Goal: Task Accomplishment & Management: Complete application form

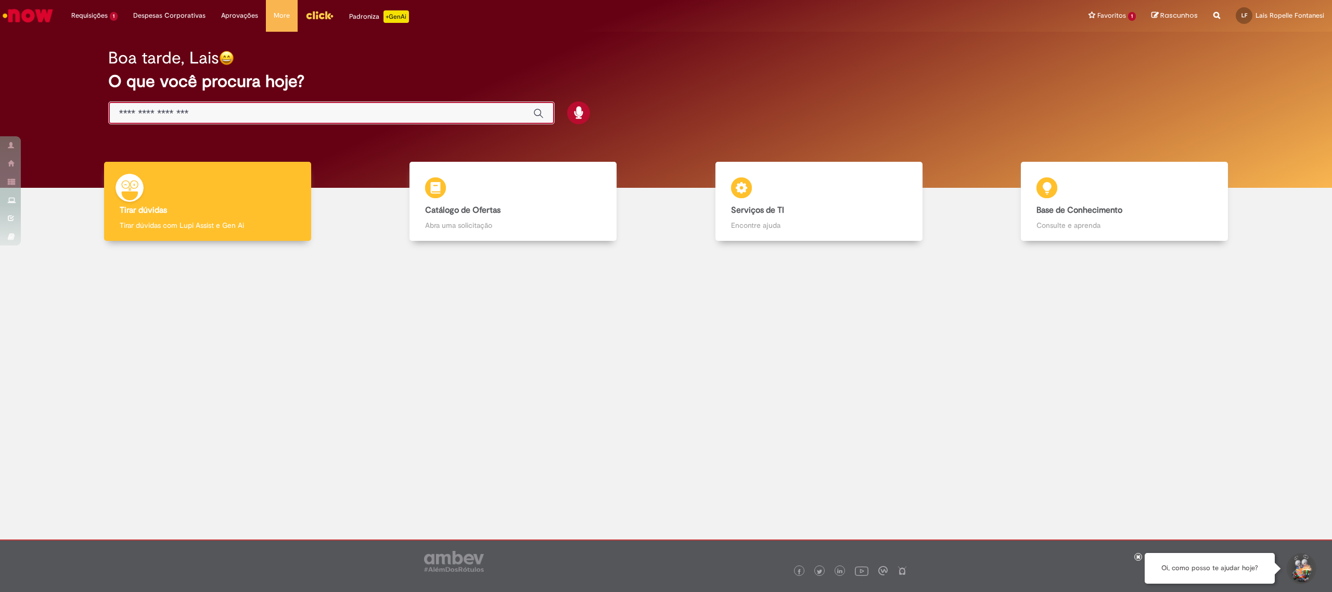
click at [367, 110] on input "Basta digitar aqui" at bounding box center [321, 114] width 404 height 12
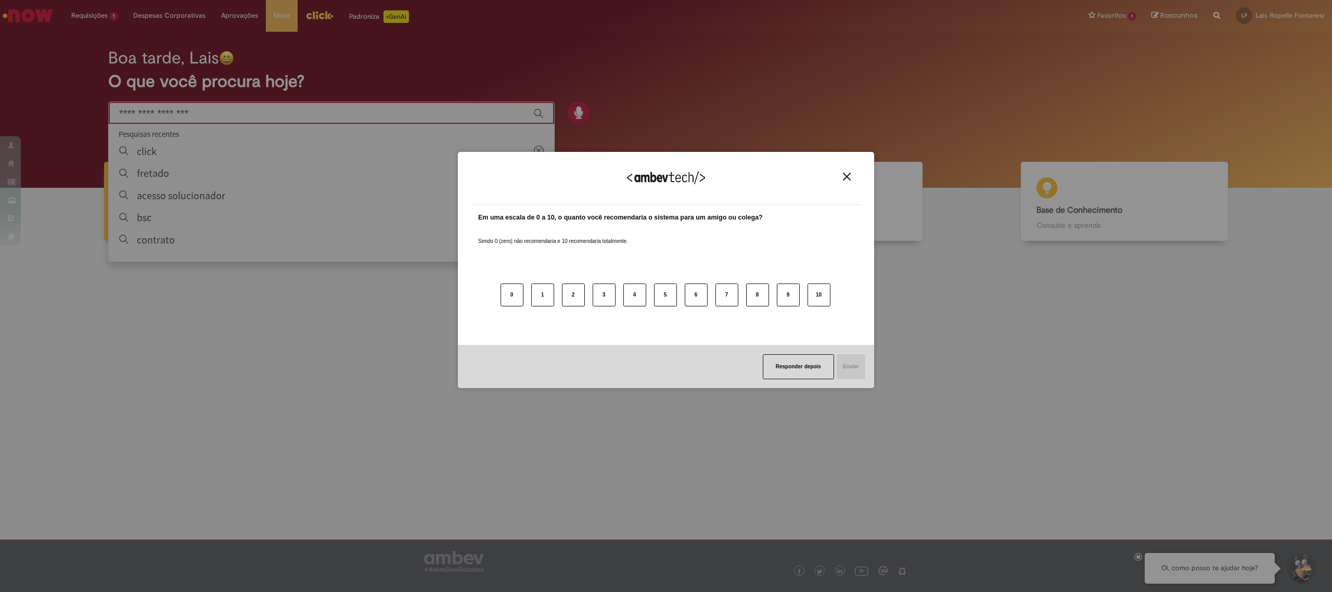
click at [294, 108] on div "Agradecemos seu feedback! Em uma escala de 0 a 10, o quanto você recomendaria o…" at bounding box center [666, 296] width 1332 height 592
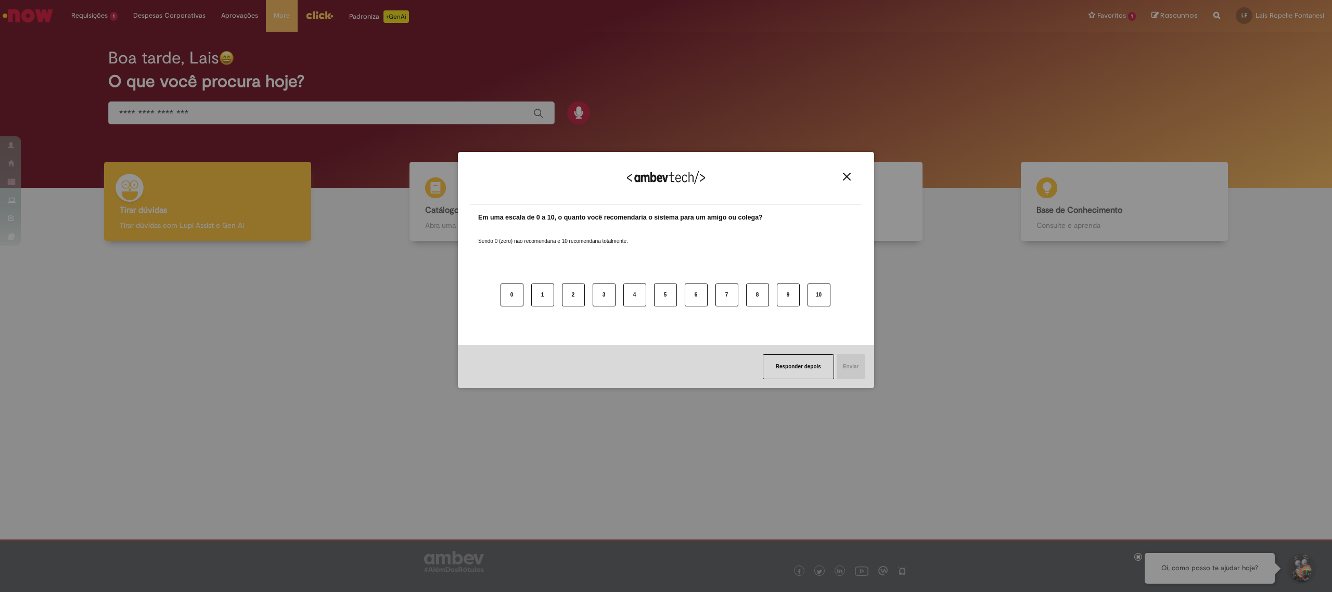
click at [846, 174] on img "Close" at bounding box center [847, 177] width 8 height 8
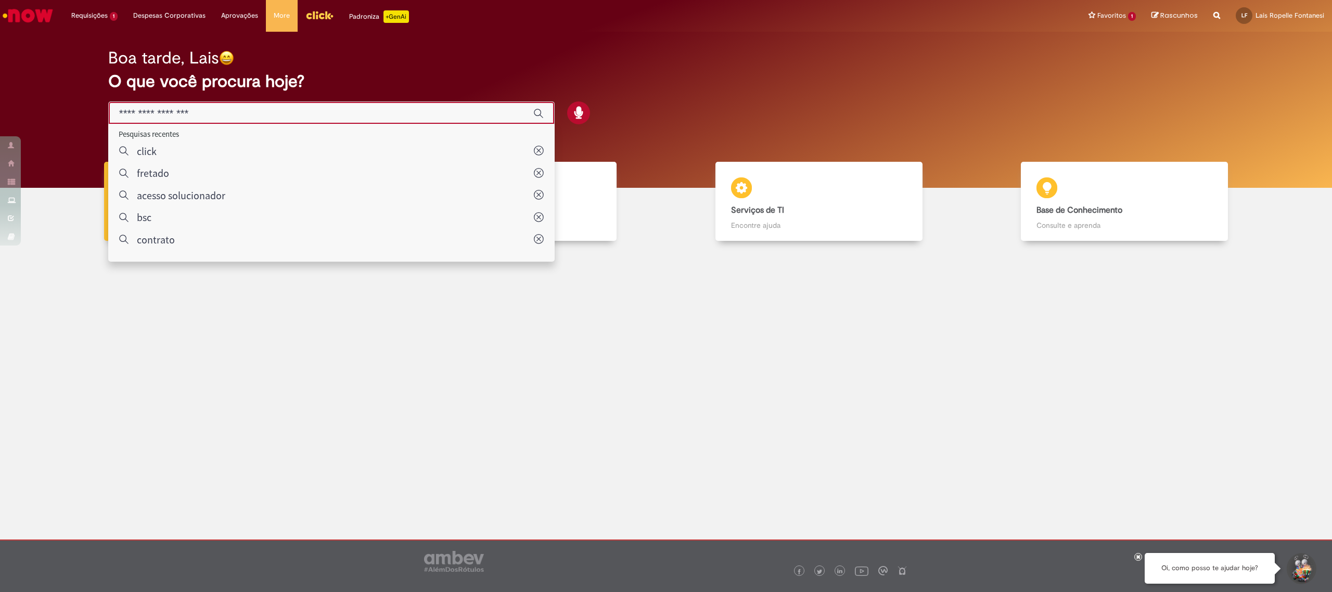
click at [236, 118] on input "Basta digitar aqui" at bounding box center [321, 114] width 404 height 12
type input "**********"
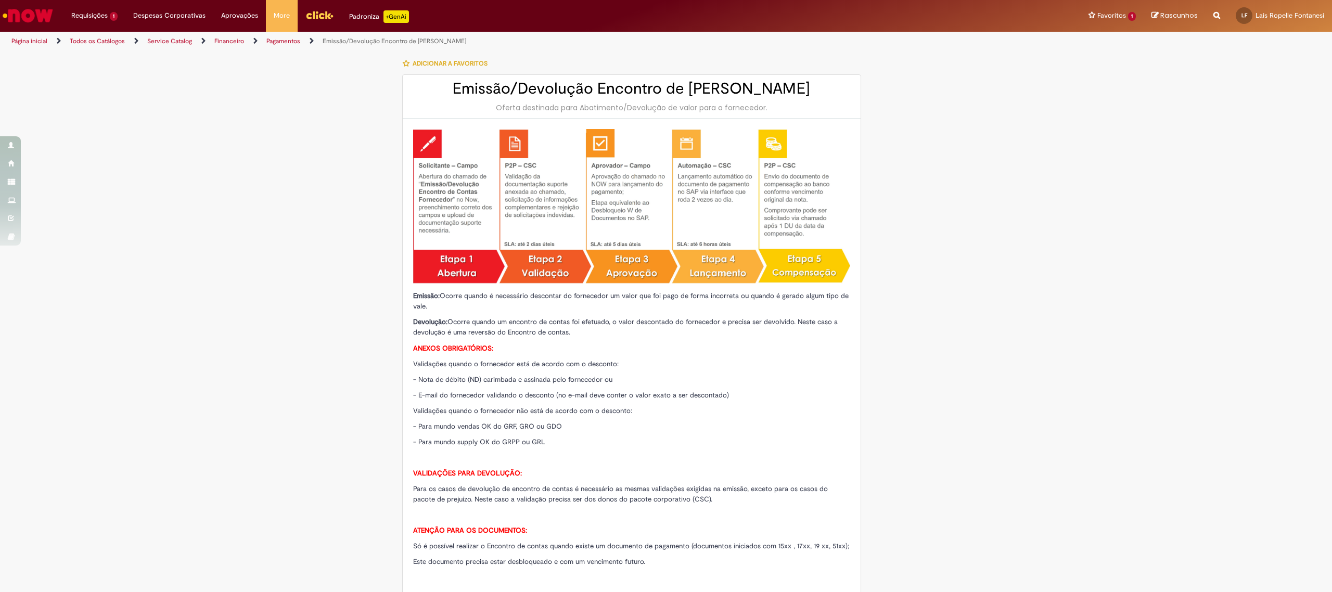
type input "********"
type input "**********"
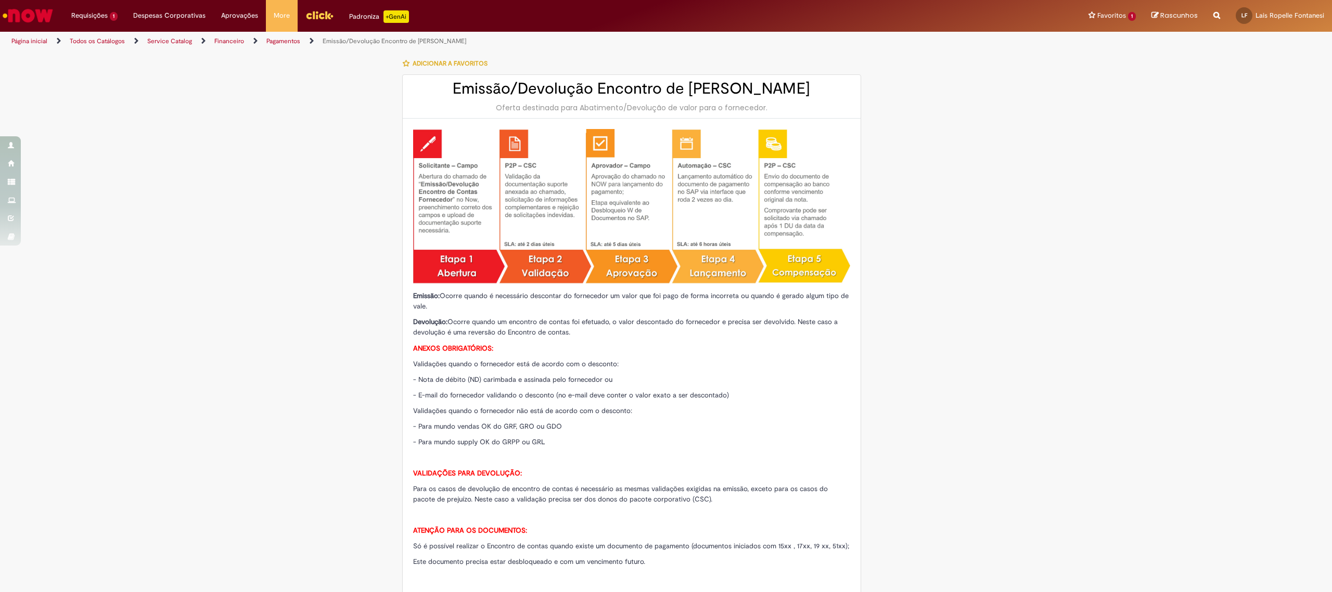
type input "****"
type input "**********"
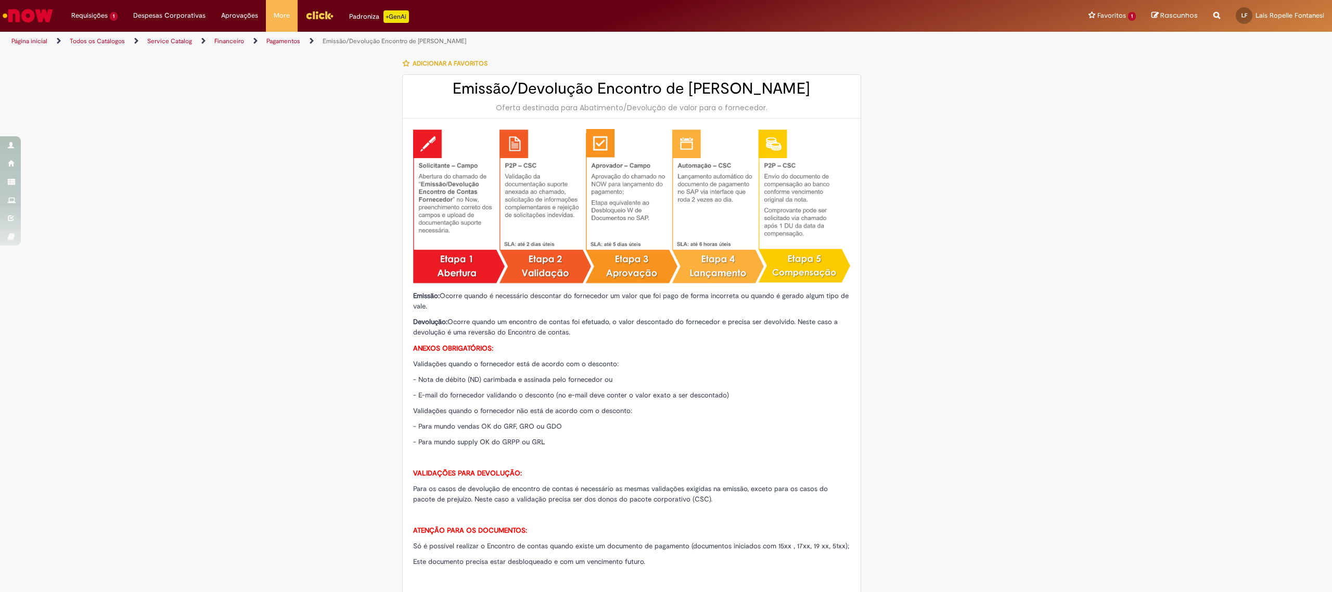
type input "**********"
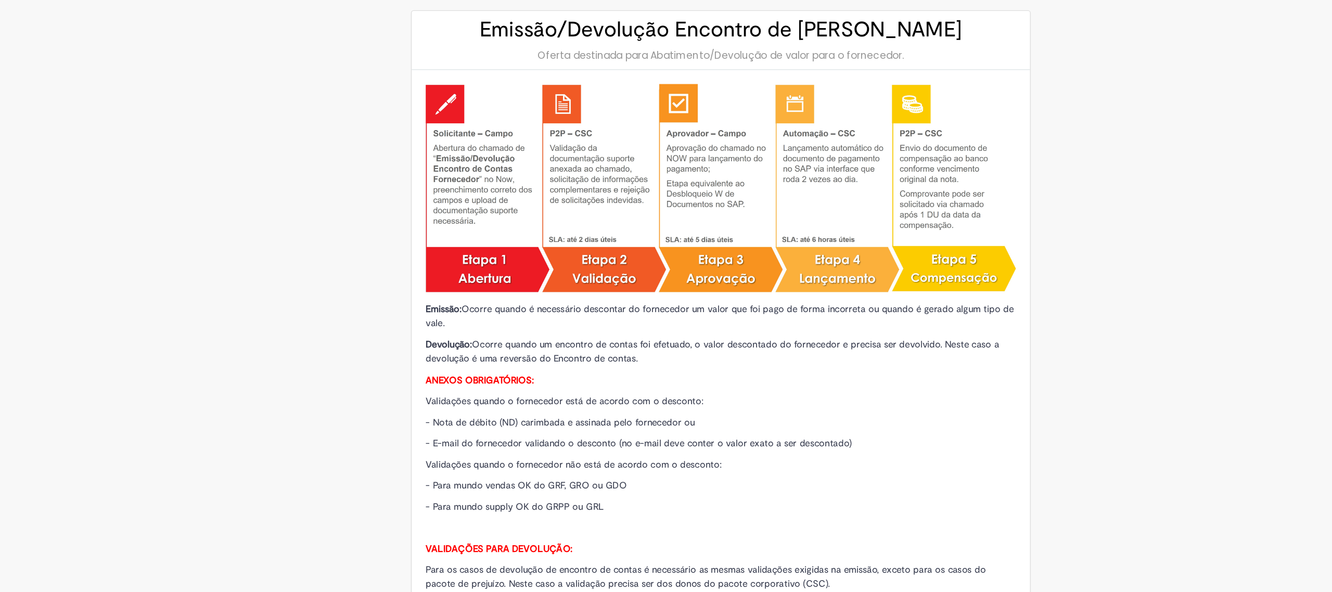
scroll to position [69, 0]
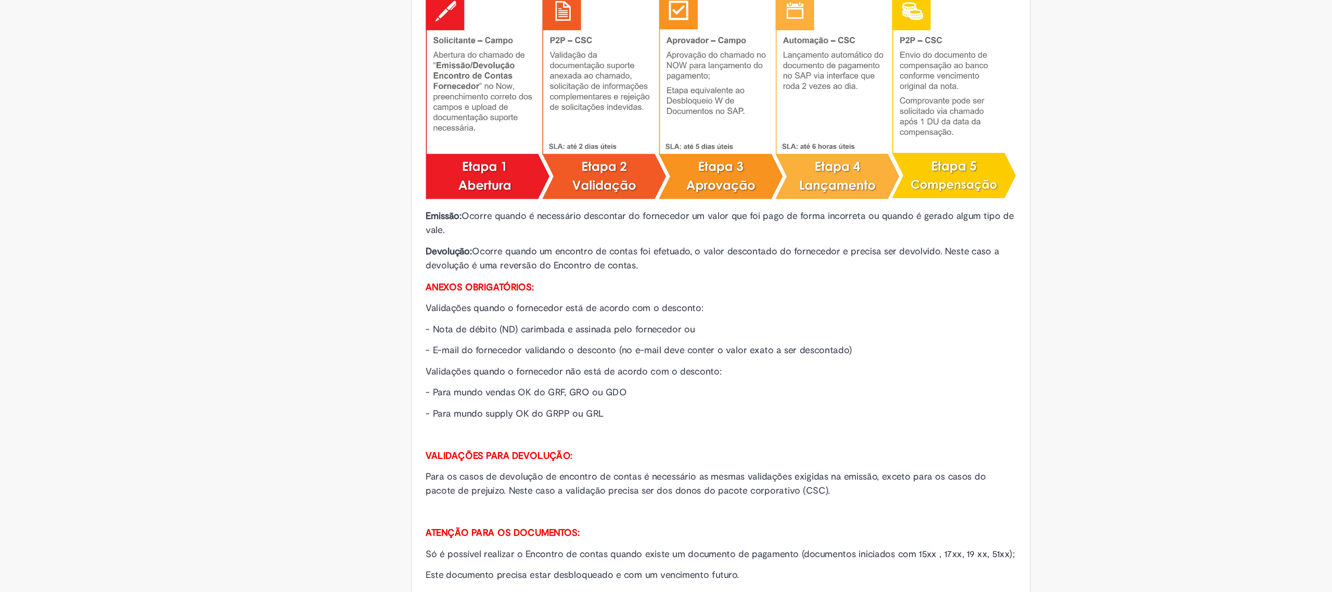
click at [378, 256] on div "Adicionar a Favoritos Emissão/Devolução Encontro de Contas Fornecedor Oferta de…" at bounding box center [615, 490] width 507 height 1015
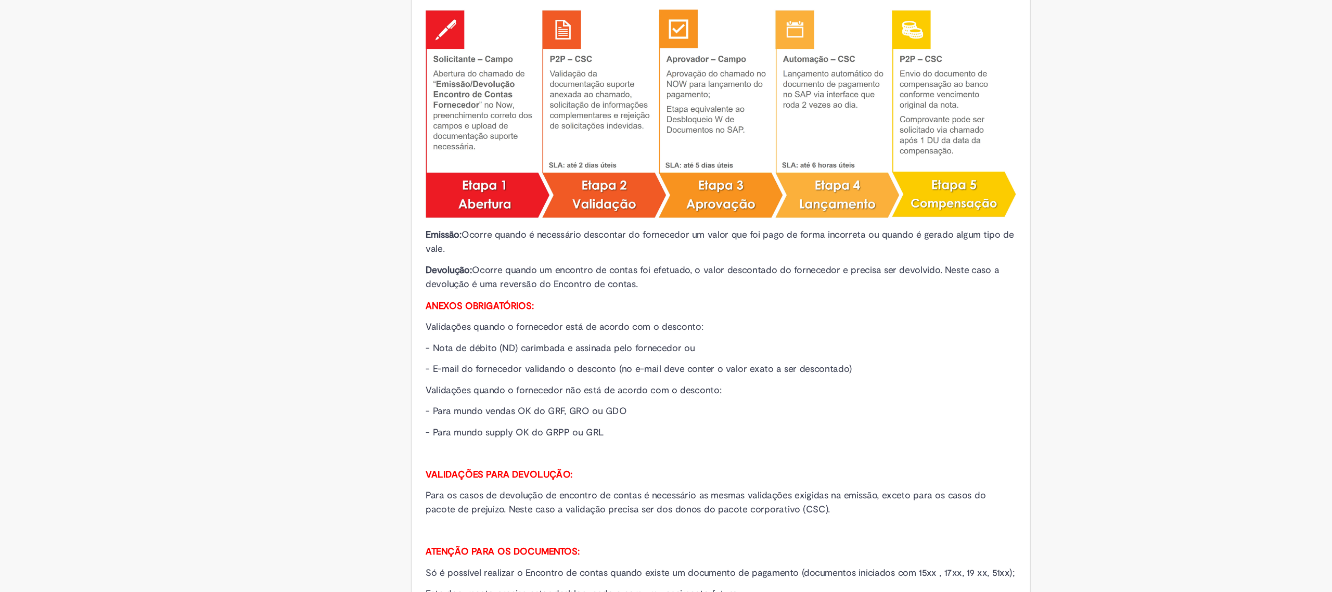
click at [478, 308] on span "Validações quando o fornecedor está de acordo com o desconto:" at bounding box center [516, 308] width 206 height 9
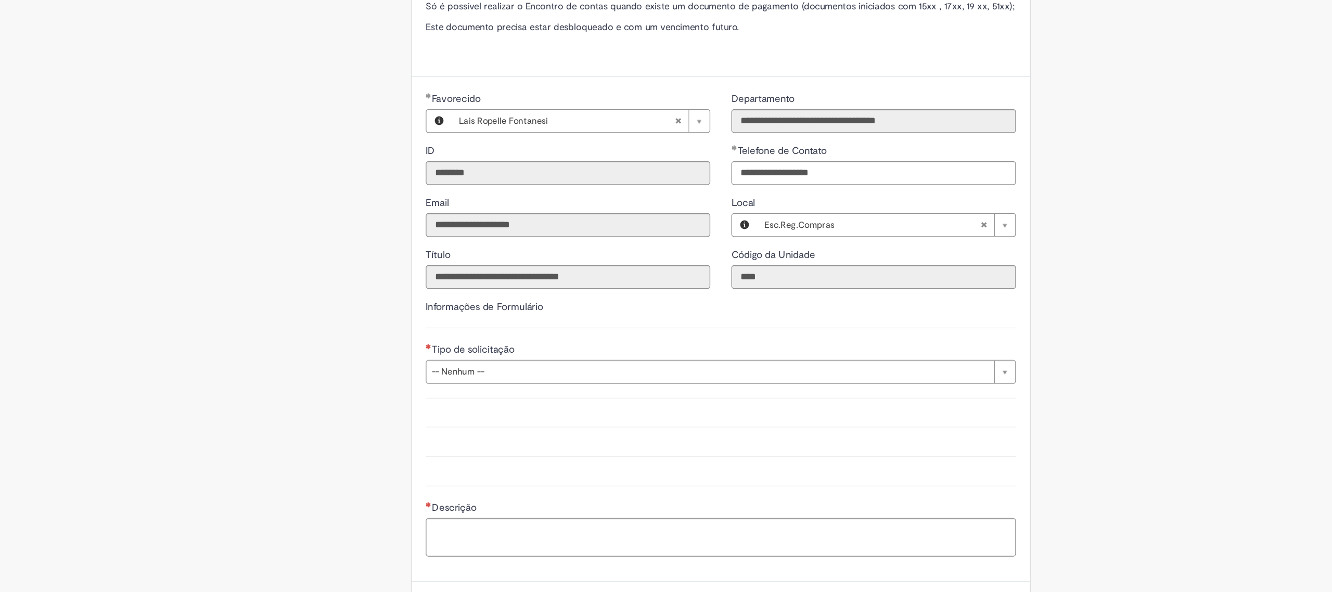
scroll to position [482, 0]
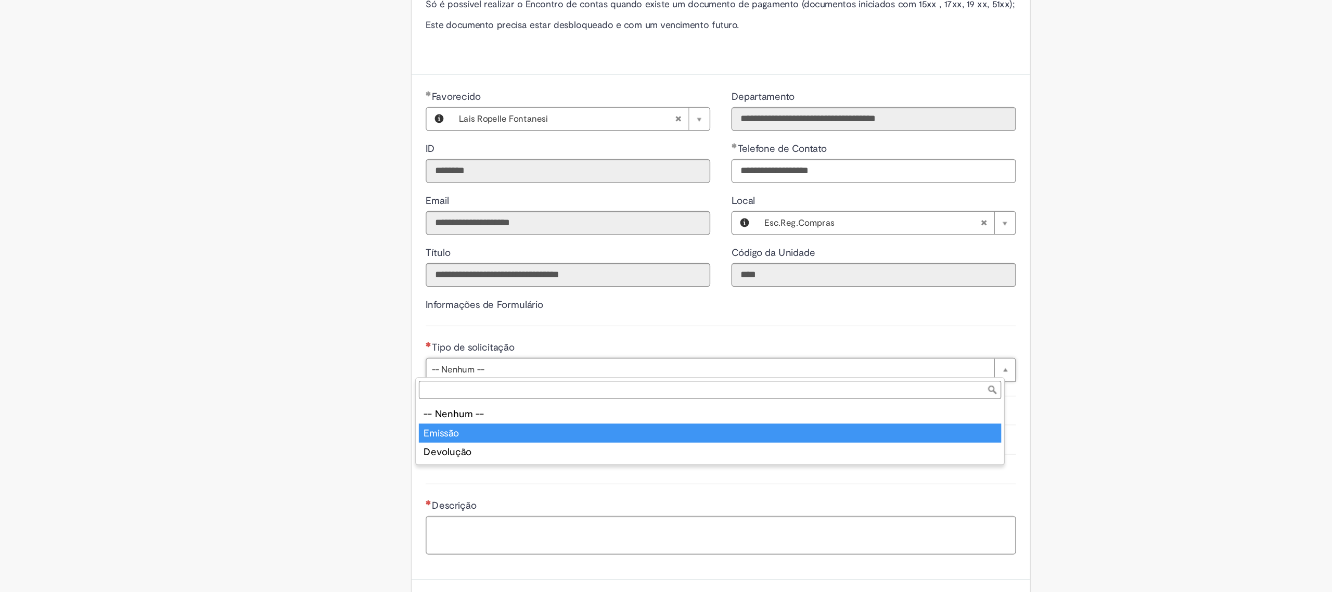
type input "*******"
select select "*******"
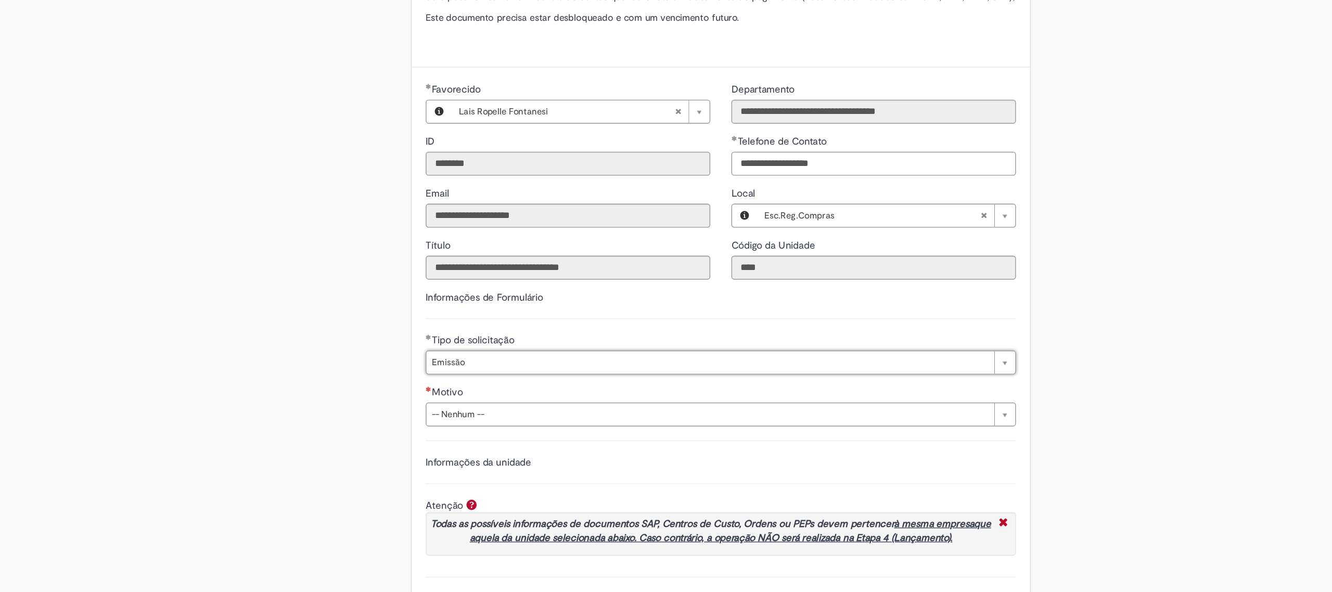
scroll to position [507, 0]
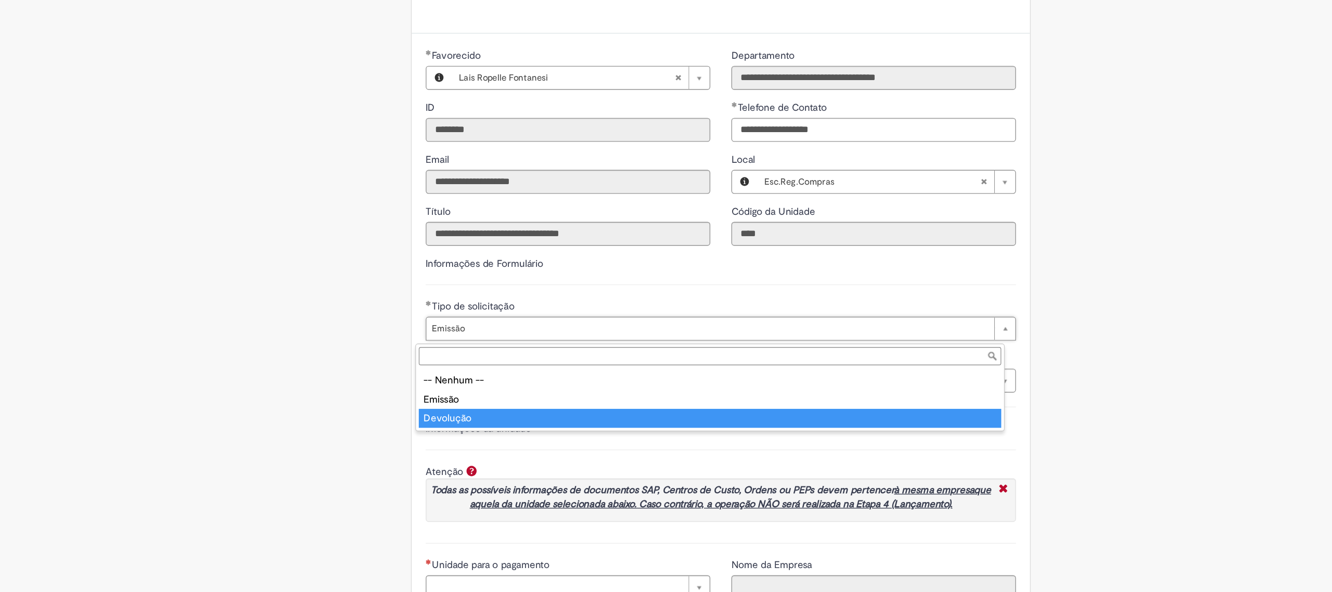
type input "*********"
select select "*********"
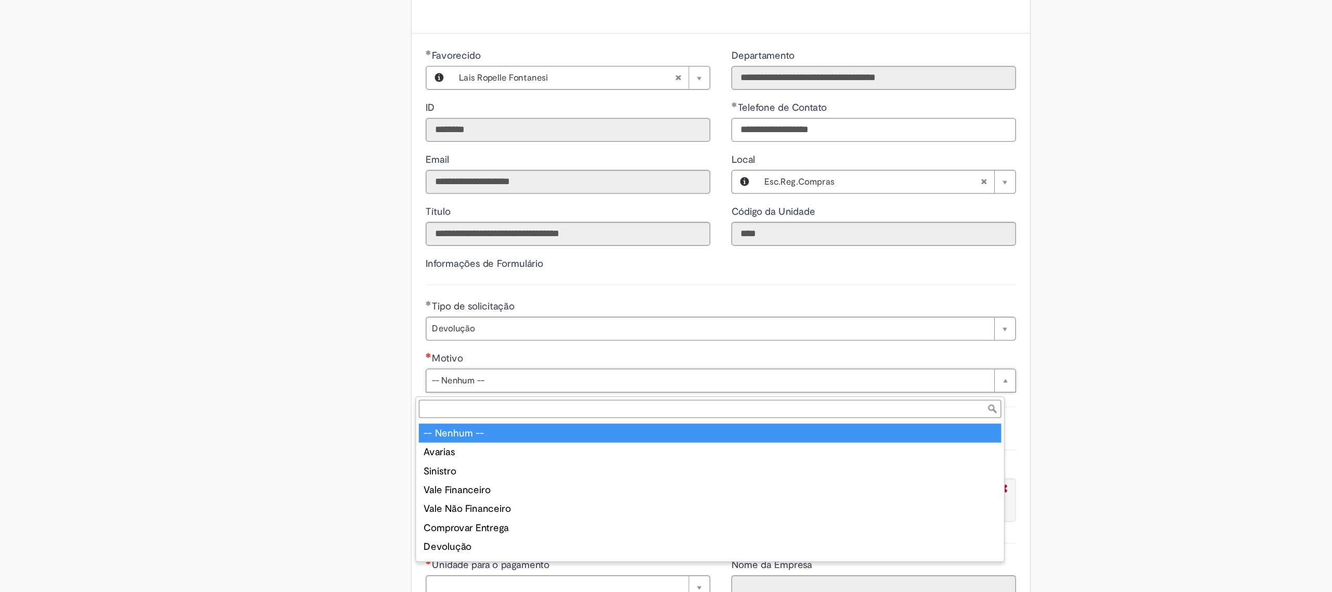
scroll to position [0, 0]
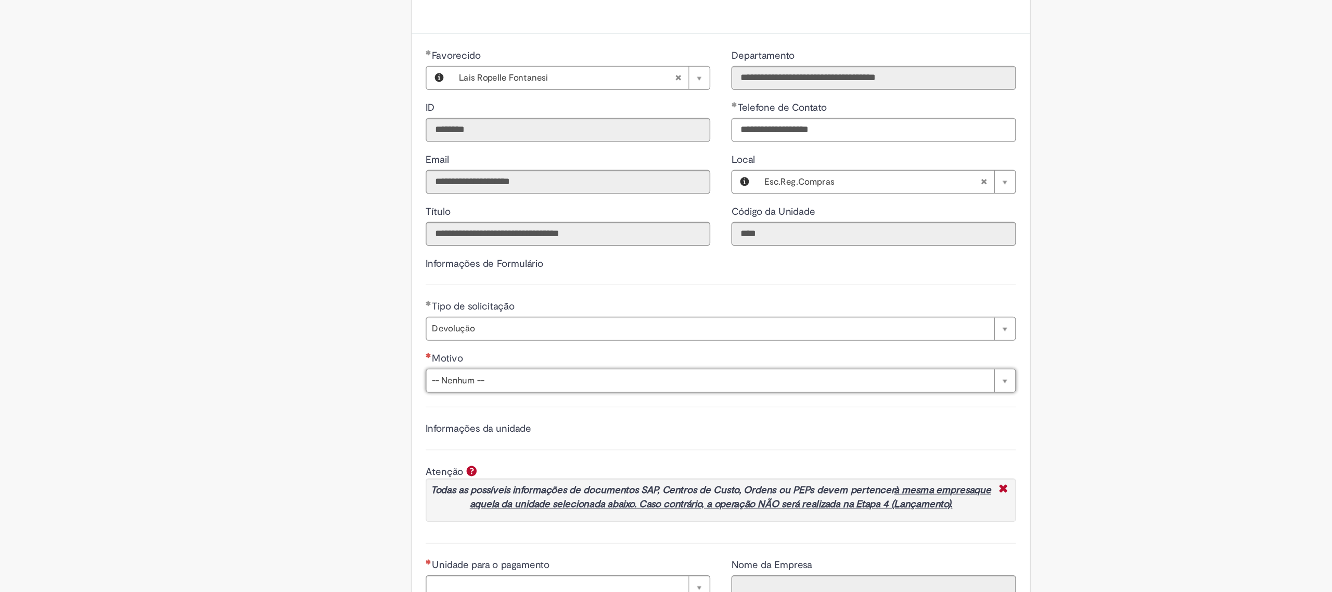
drag, startPoint x: 361, startPoint y: 368, endPoint x: 426, endPoint y: 305, distance: 90.9
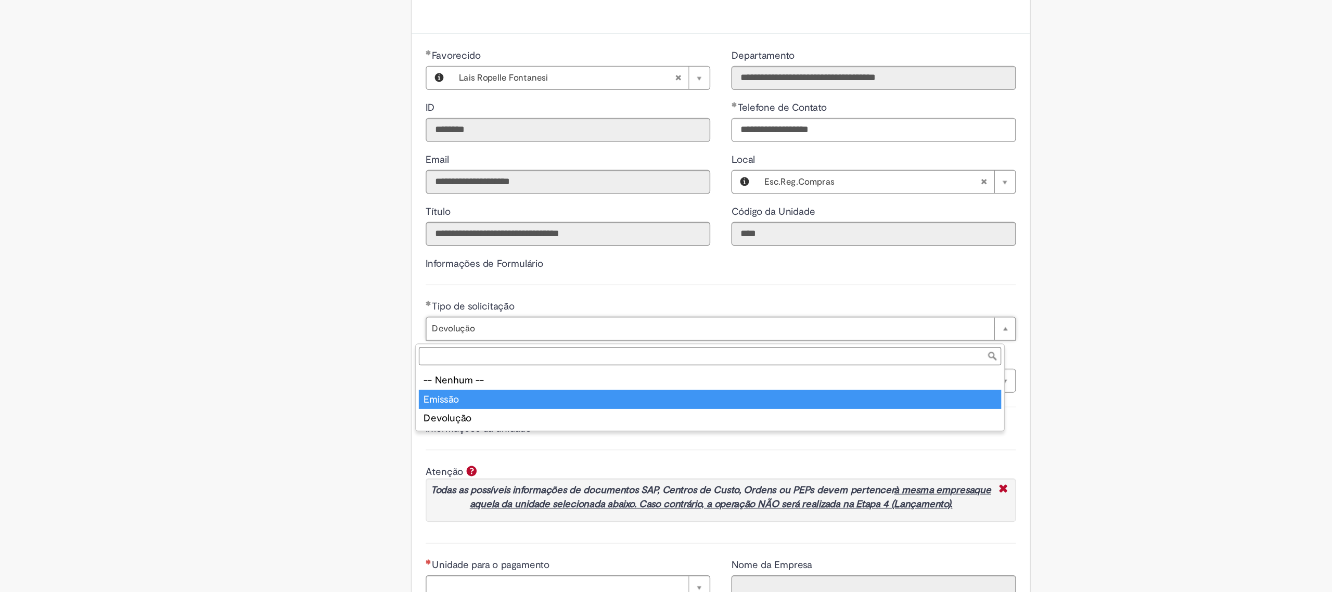
type input "*******"
select select "*******"
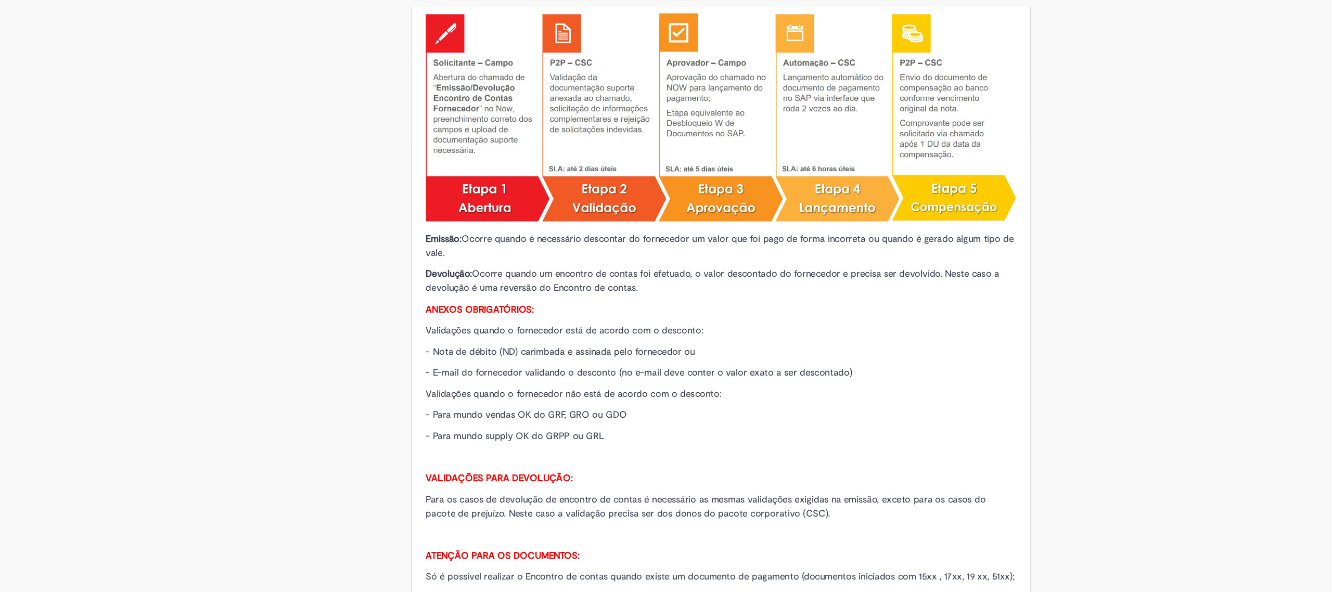
click at [413, 310] on span "- Nota de débito (ND) carimbada e assinada pelo fornecedor ou" at bounding box center [512, 306] width 199 height 9
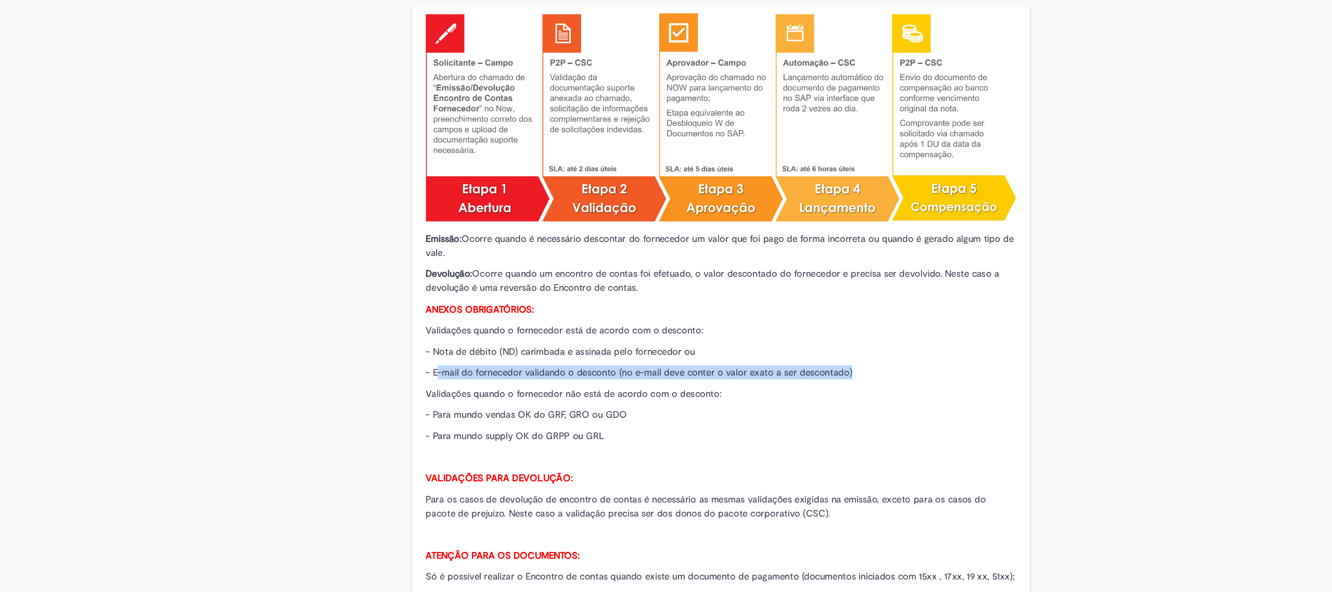
drag, startPoint x: 413, startPoint y: 320, endPoint x: 752, endPoint y: 317, distance: 338.8
click at [752, 317] on p "- E-mail do fornecedor validando o desconto (no e-mail deve conter o valor exat…" at bounding box center [631, 321] width 437 height 10
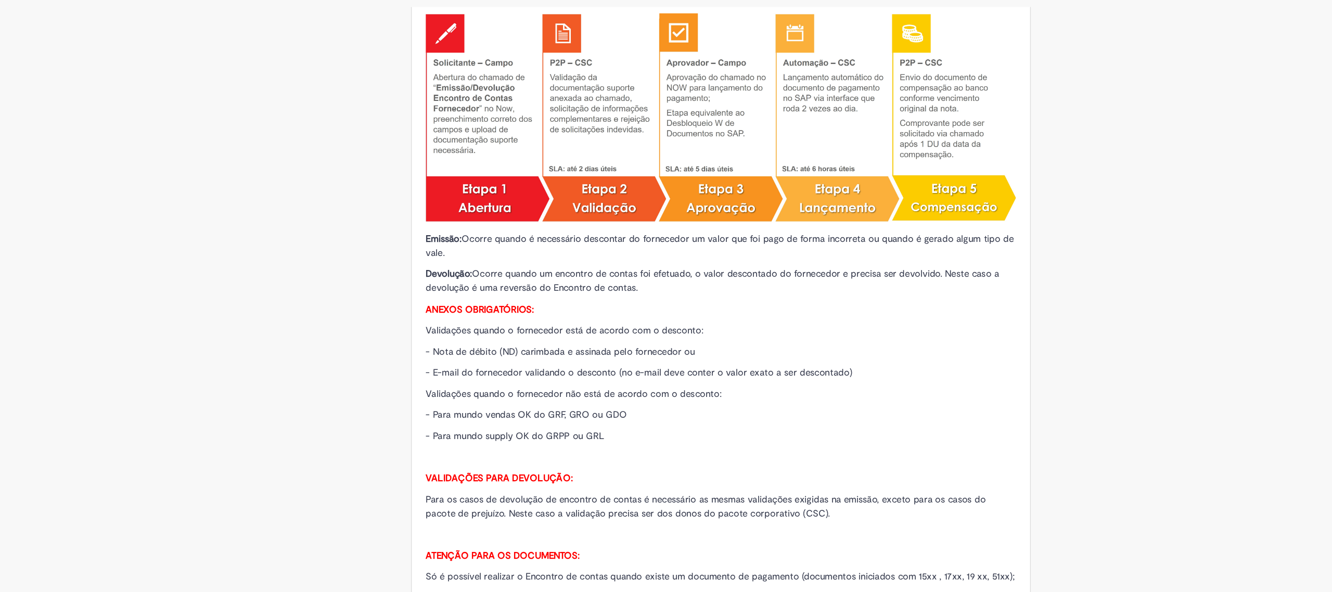
click at [413, 321] on span "- E-mail do fornecedor validando o desconto (no e-mail deve conter o valor exat…" at bounding box center [571, 321] width 316 height 9
drag, startPoint x: 408, startPoint y: 324, endPoint x: 545, endPoint y: 322, distance: 136.9
click at [545, 322] on span "- E-mail do fornecedor validando o desconto (no e-mail deve conter o valor exat…" at bounding box center [571, 321] width 316 height 9
click at [537, 322] on span "- E-mail do fornecedor validando o desconto (no e-mail deve conter o valor exat…" at bounding box center [571, 321] width 316 height 9
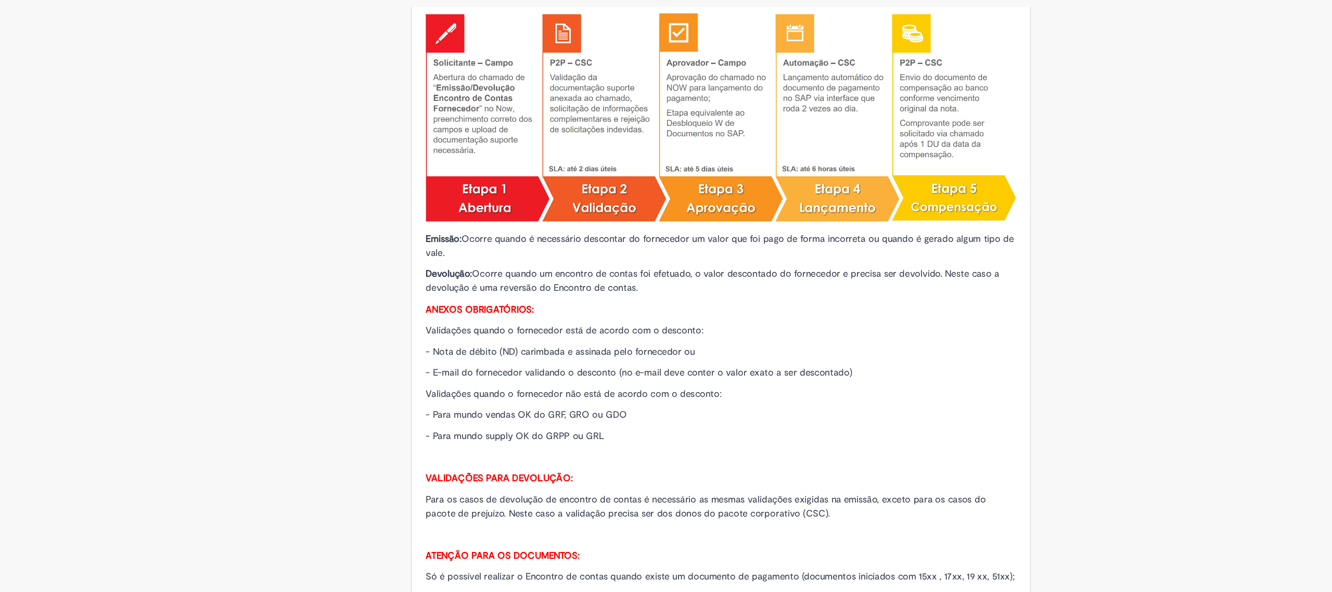
drag, startPoint x: 458, startPoint y: 339, endPoint x: 618, endPoint y: 338, distance: 159.8
click at [618, 338] on span "Validações quando o fornecedor não está de acordo com o desconto:" at bounding box center [522, 337] width 219 height 9
drag, startPoint x: 632, startPoint y: 339, endPoint x: 392, endPoint y: 340, distance: 239.4
click at [457, 351] on span "- Para mundo vendas OK do GRF, GRO ou GDO" at bounding box center [487, 353] width 149 height 9
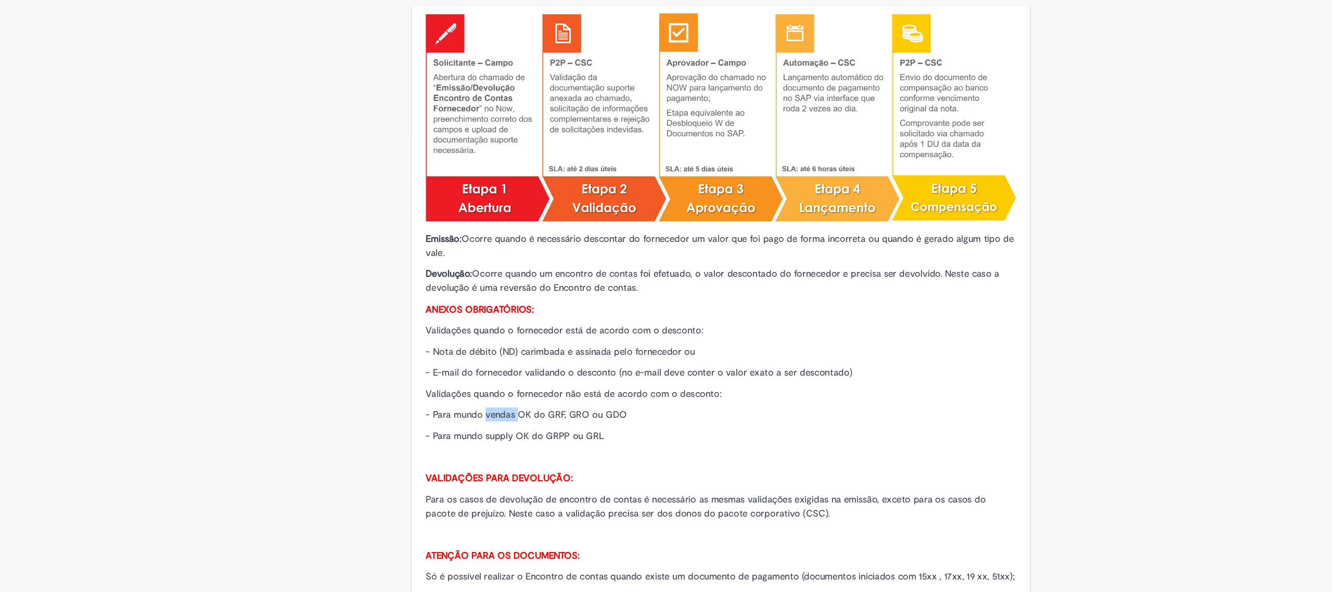
click at [457, 351] on span "- Para mundo vendas OK do GRF, GRO ou GDO" at bounding box center [487, 353] width 149 height 9
click at [459, 369] on span "- Para mundo supply OK do GRPP ou GRL" at bounding box center [479, 368] width 132 height 9
click at [539, 372] on p "- Para mundo supply OK do GRPP ou GRL" at bounding box center [631, 368] width 437 height 10
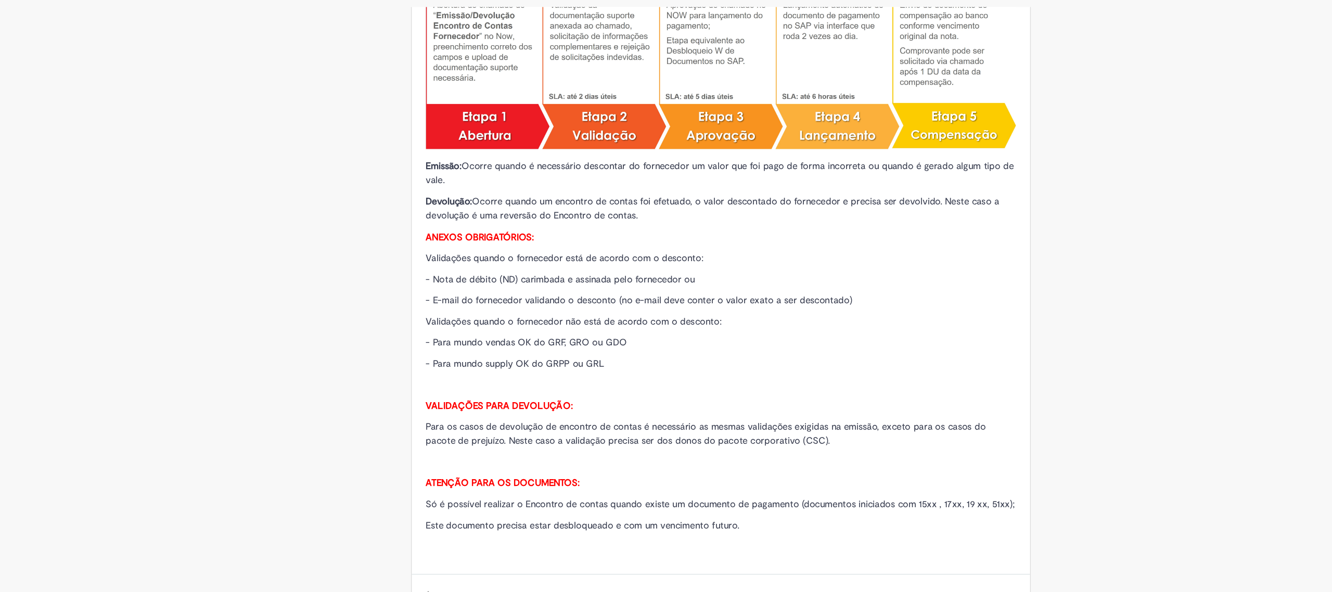
scroll to position [127, 0]
drag, startPoint x: 407, startPoint y: 362, endPoint x: 494, endPoint y: 366, distance: 86.5
click at [494, 366] on span "Para os casos de devolução de encontro de contas é necessário as mesmas validaç…" at bounding box center [620, 366] width 415 height 19
click at [612, 356] on div "Emissão: Ocorre quando é necessário descontar do fornecedor um valor que foi pa…" at bounding box center [631, 228] width 437 height 453
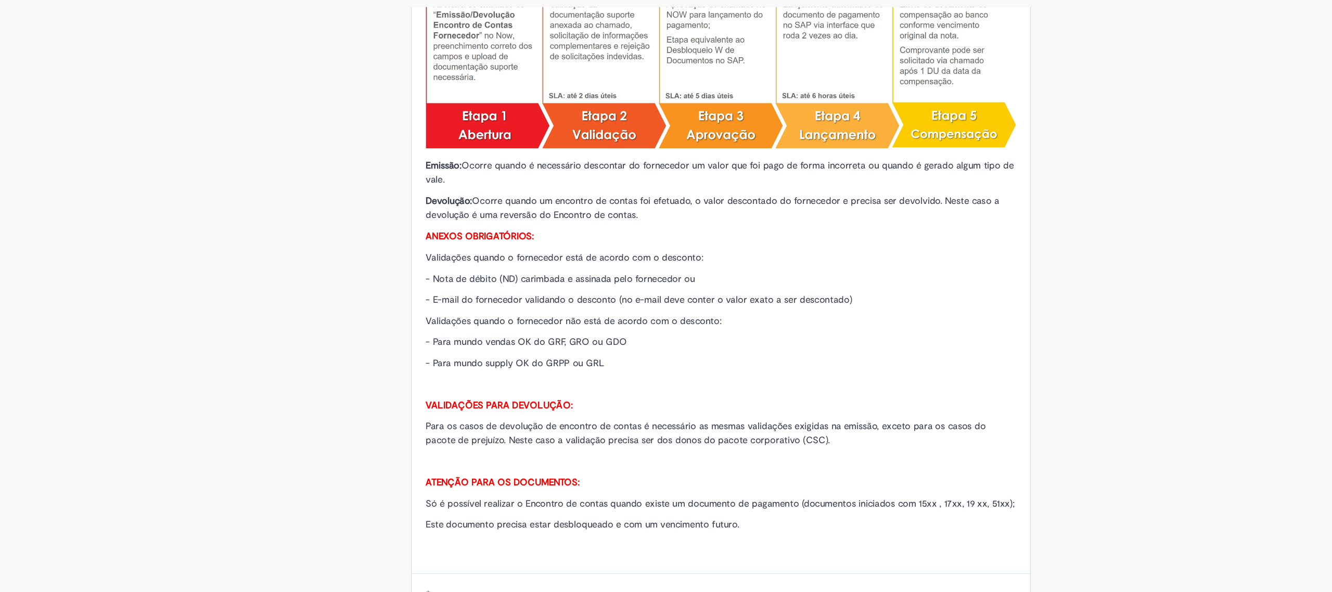
click at [596, 363] on span "Para os casos de devolução de encontro de contas é necessário as mesmas validaç…" at bounding box center [620, 366] width 415 height 19
click at [665, 364] on span "Para os casos de devolução de encontro de contas é necessário as mesmas validaç…" at bounding box center [620, 366] width 415 height 19
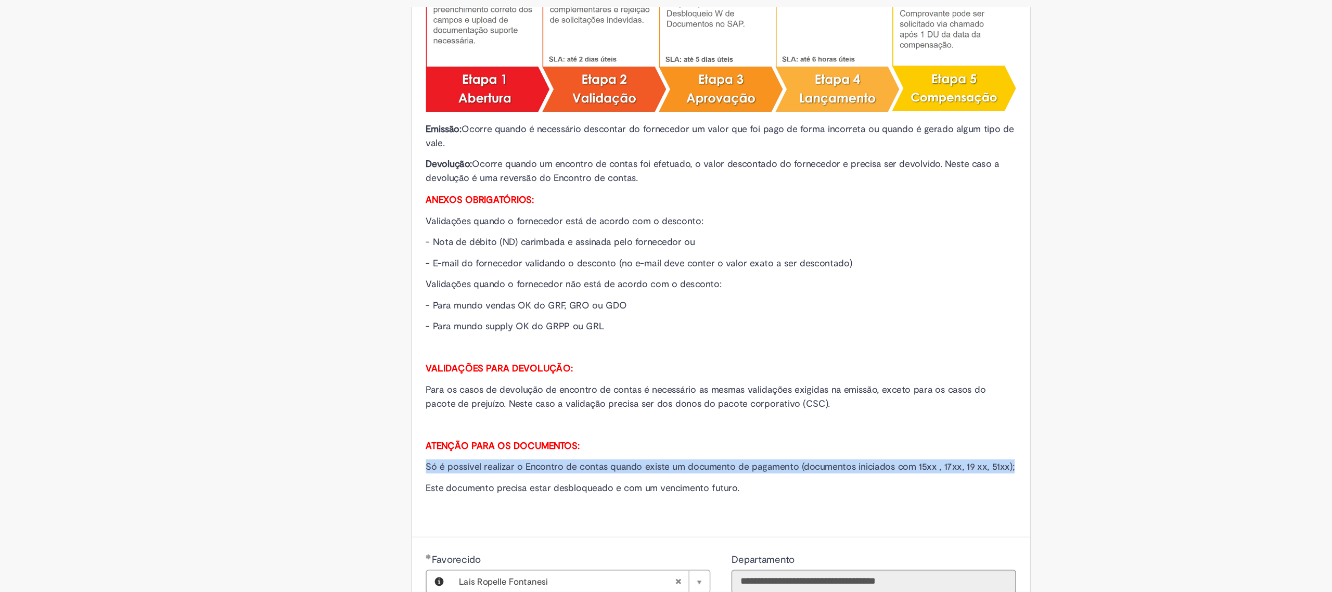
drag, startPoint x: 404, startPoint y: 393, endPoint x: 846, endPoint y: 391, distance: 441.3
click at [846, 391] on div "Emissão: Ocorre quando é necessário descontar do fornecedor um valor que foi pa…" at bounding box center [632, 204] width 458 height 480
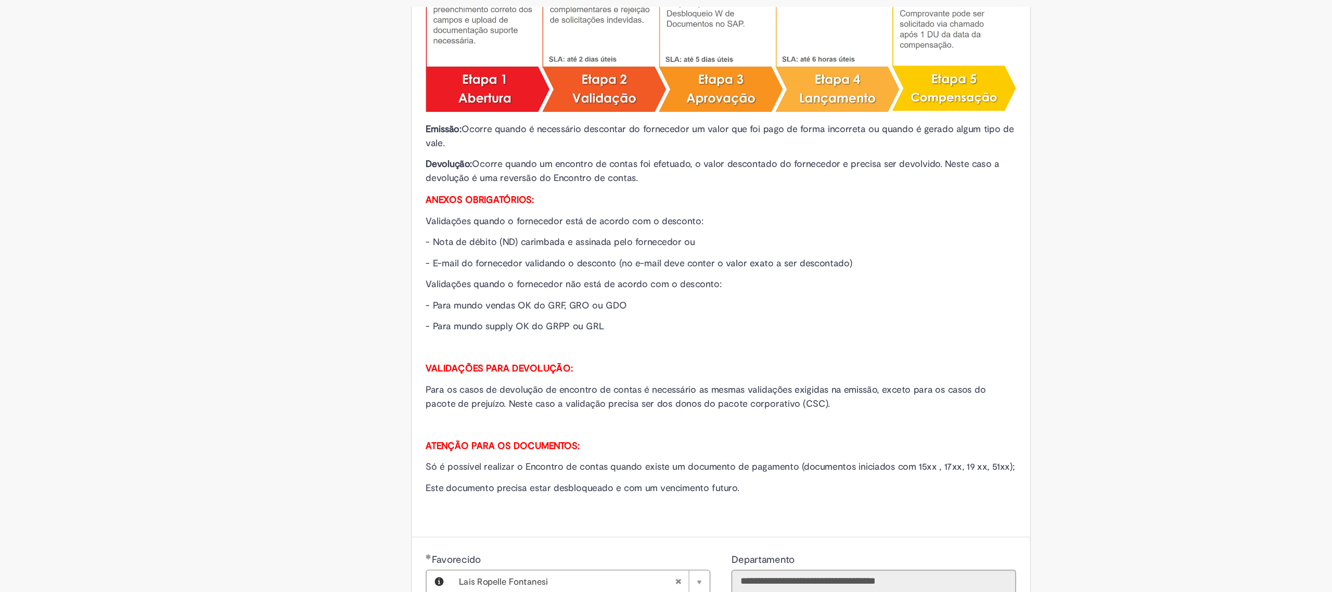
click at [659, 407] on p "Este documento precisa estar desbloqueado e com um vencimento futuro." at bounding box center [631, 407] width 437 height 10
drag, startPoint x: 672, startPoint y: 406, endPoint x: 376, endPoint y: 402, distance: 296.1
click at [376, 402] on div "Adicionar a Favoritos Emissão/Devolução Encontro de Contas Fornecedor Oferta de…" at bounding box center [615, 533] width 507 height 1270
click at [565, 269] on p "- Para mundo vendas OK do GRF, GRO ou GDO" at bounding box center [631, 271] width 437 height 10
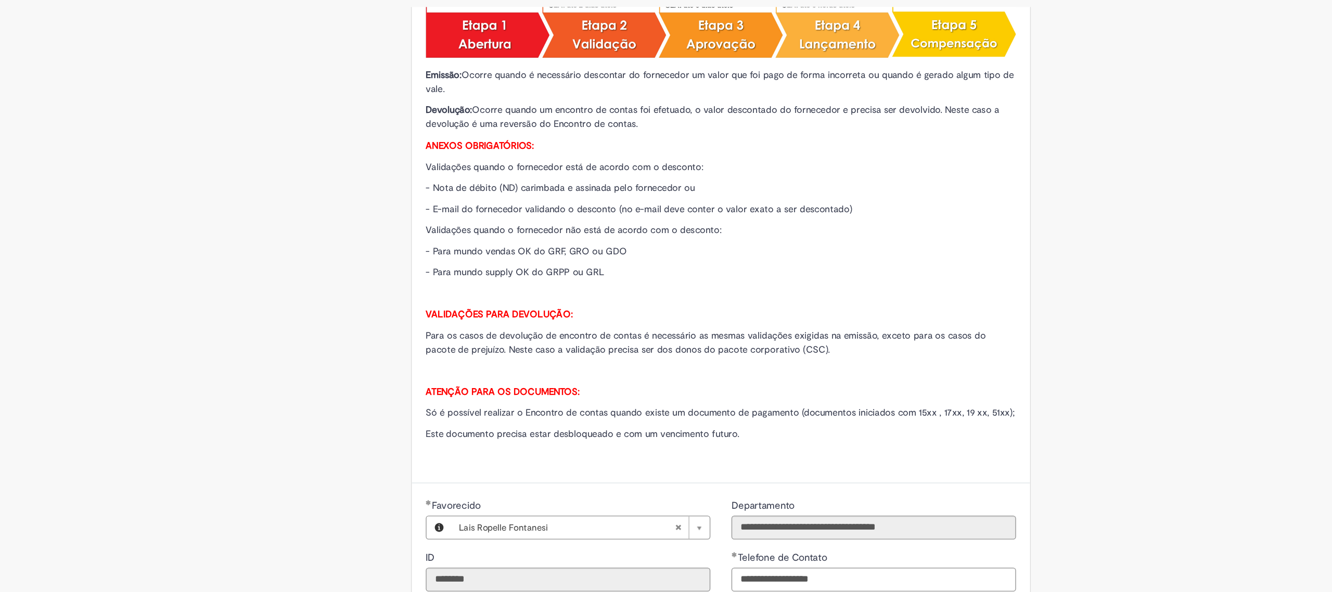
scroll to position [196, 0]
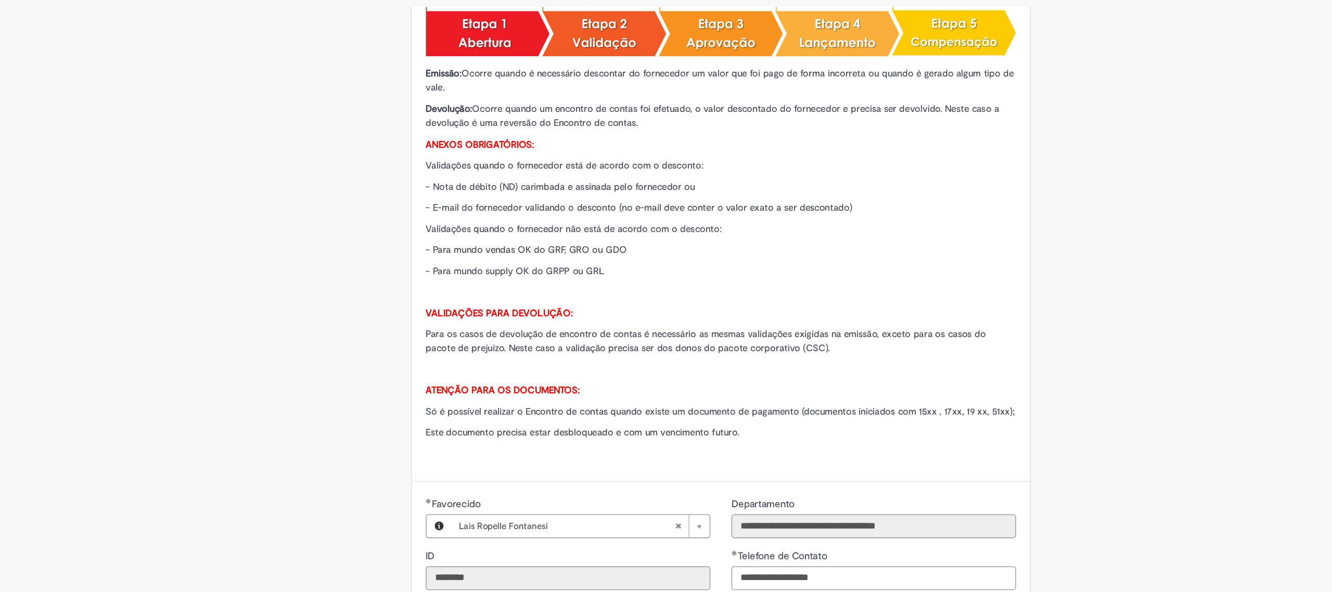
click at [456, 353] on span "Só é possível realizar o Encontro de contas quando existe um documento de pagam…" at bounding box center [631, 350] width 436 height 9
drag, startPoint x: 476, startPoint y: 351, endPoint x: 535, endPoint y: 350, distance: 59.3
click at [535, 350] on span "Só é possível realizar o Encontro de contas quando existe um documento de pagam…" at bounding box center [631, 350] width 436 height 9
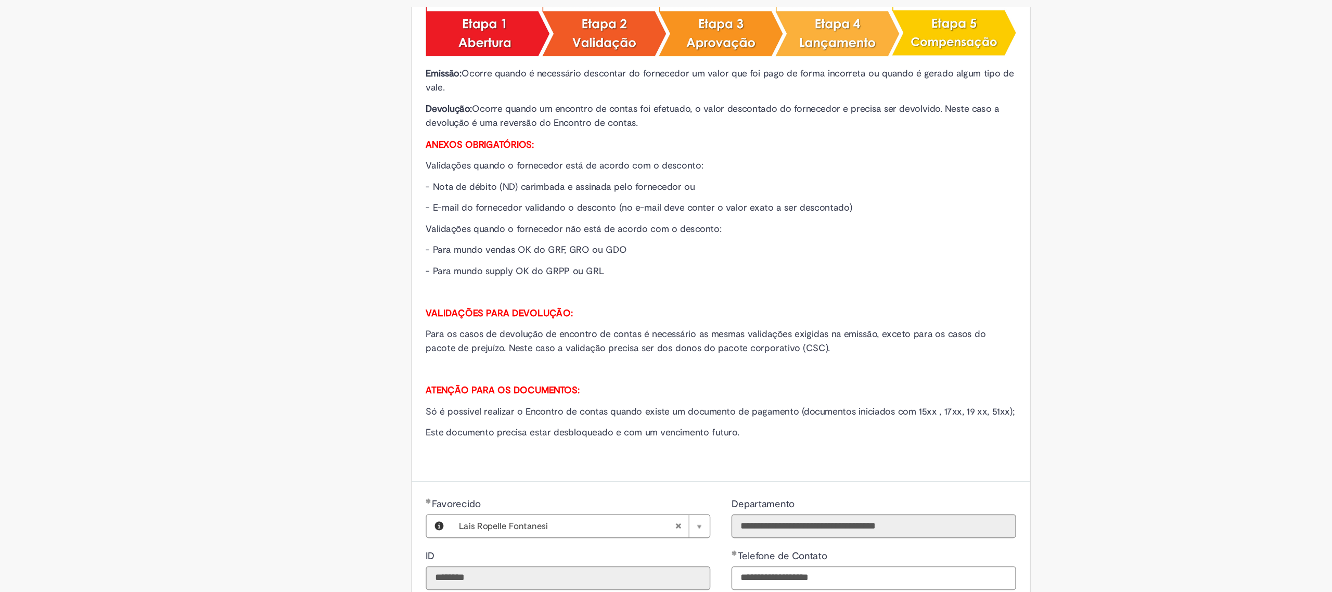
click at [530, 352] on span "Só é possível realizar o Encontro de contas quando existe um documento de pagam…" at bounding box center [631, 350] width 436 height 9
drag, startPoint x: 478, startPoint y: 354, endPoint x: 541, endPoint y: 351, distance: 63.5
click at [541, 351] on span "Só é possível realizar o Encontro de contas quando existe um documento de pagam…" at bounding box center [631, 350] width 436 height 9
click at [665, 353] on span "Só é possível realizar o Encontro de contas quando existe um documento de pagam…" at bounding box center [631, 350] width 436 height 9
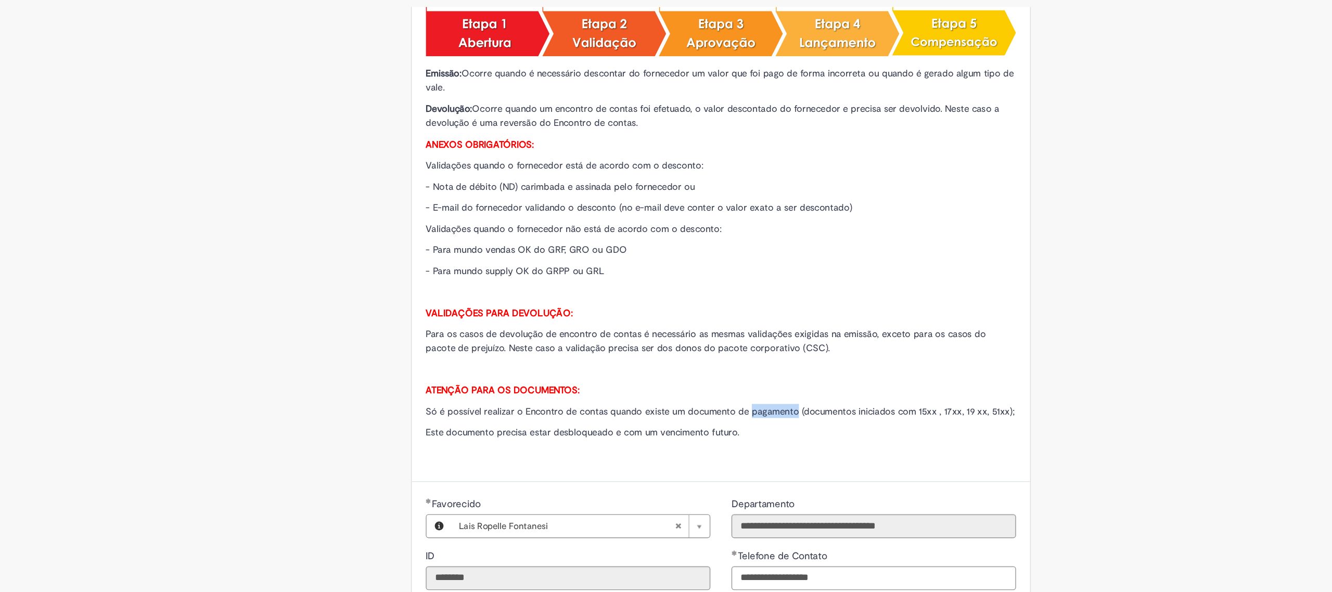
click at [665, 353] on span "Só é possível realizar o Encontro de contas quando existe um documento de pagam…" at bounding box center [631, 350] width 436 height 9
click at [515, 371] on span "Este documento precisa estar desbloqueado e com um vencimento futuro." at bounding box center [529, 366] width 232 height 9
click at [558, 377] on div "Emissão: Ocorre quando é necessário descontar do fornecedor um valor que foi pa…" at bounding box center [631, 159] width 437 height 453
drag, startPoint x: 403, startPoint y: 370, endPoint x: 648, endPoint y: 366, distance: 245.1
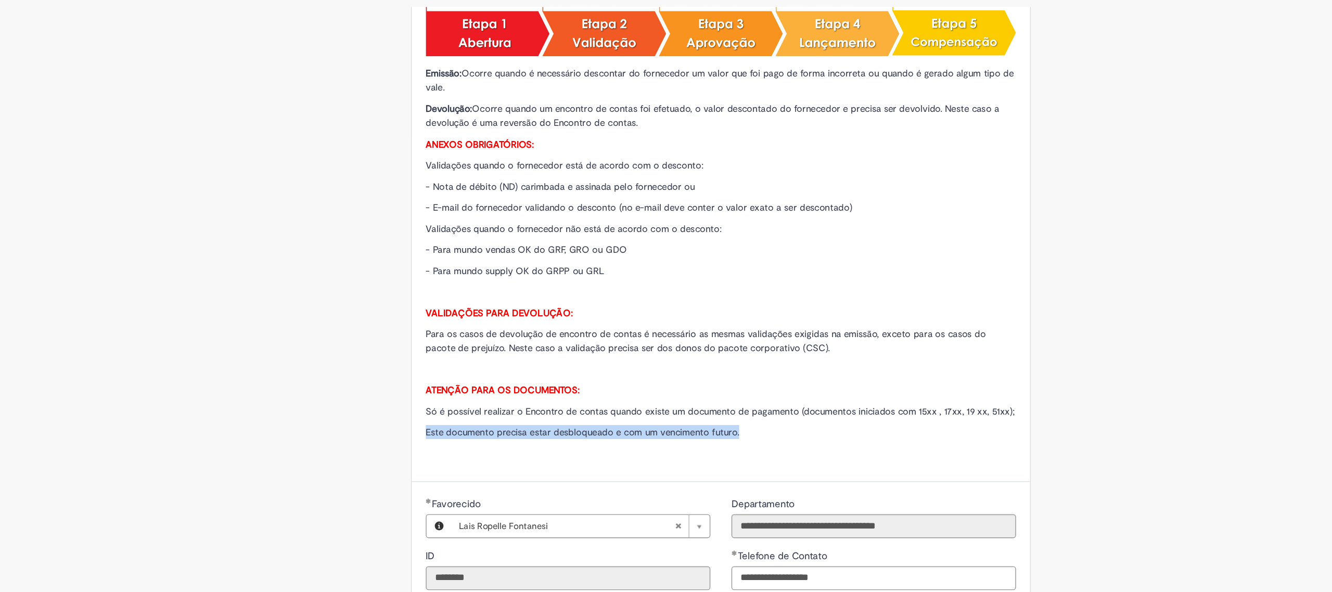
click at [648, 366] on div "Emissão: Ocorre quando é necessário descontar do fornecedor um valor que foi pa…" at bounding box center [632, 163] width 458 height 480
click at [648, 366] on p "Este documento precisa estar desbloqueado e com um vencimento futuro." at bounding box center [631, 366] width 437 height 10
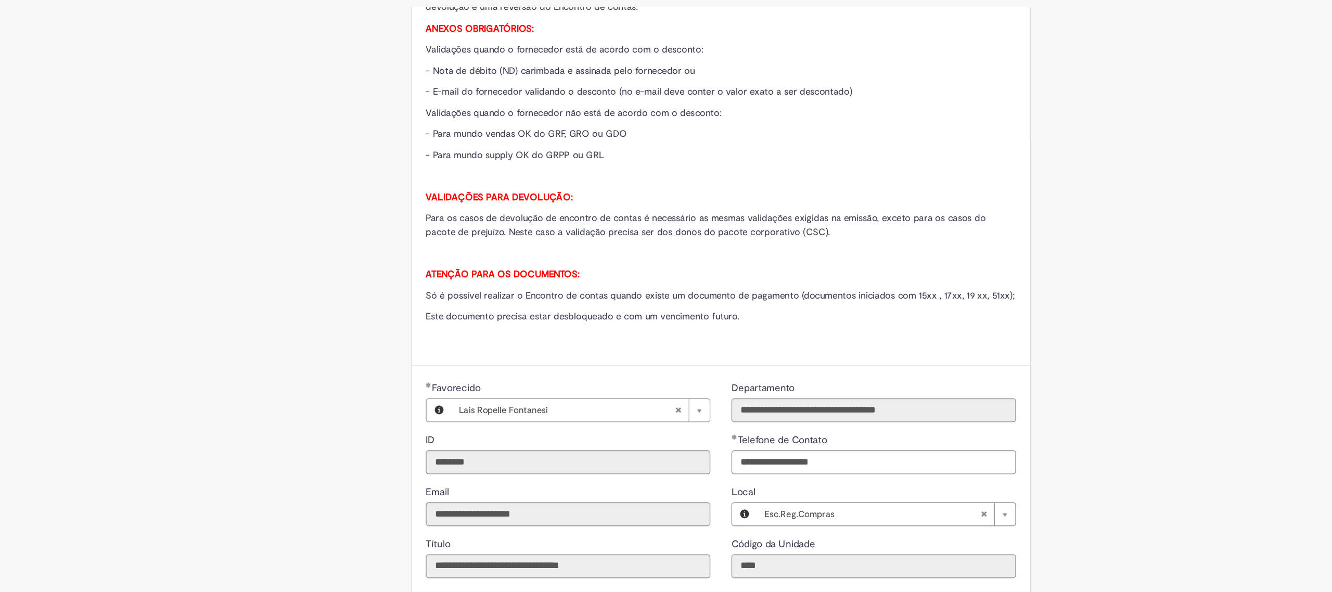
scroll to position [199, 0]
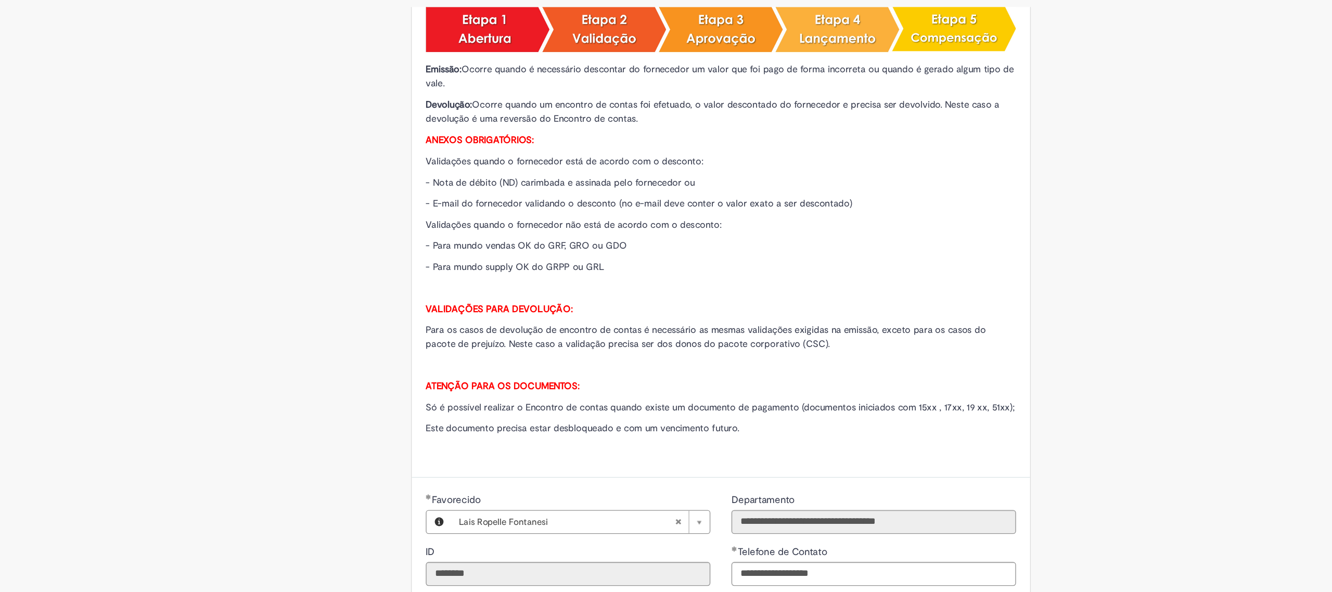
click at [539, 367] on span "Este documento precisa estar desbloqueado e com um vencimento futuro." at bounding box center [529, 363] width 232 height 9
click at [586, 367] on span "Este documento precisa estar desbloqueado e com um vencimento futuro." at bounding box center [529, 363] width 232 height 9
click at [627, 367] on span "Este documento precisa estar desbloqueado e com um vencimento futuro." at bounding box center [529, 363] width 232 height 9
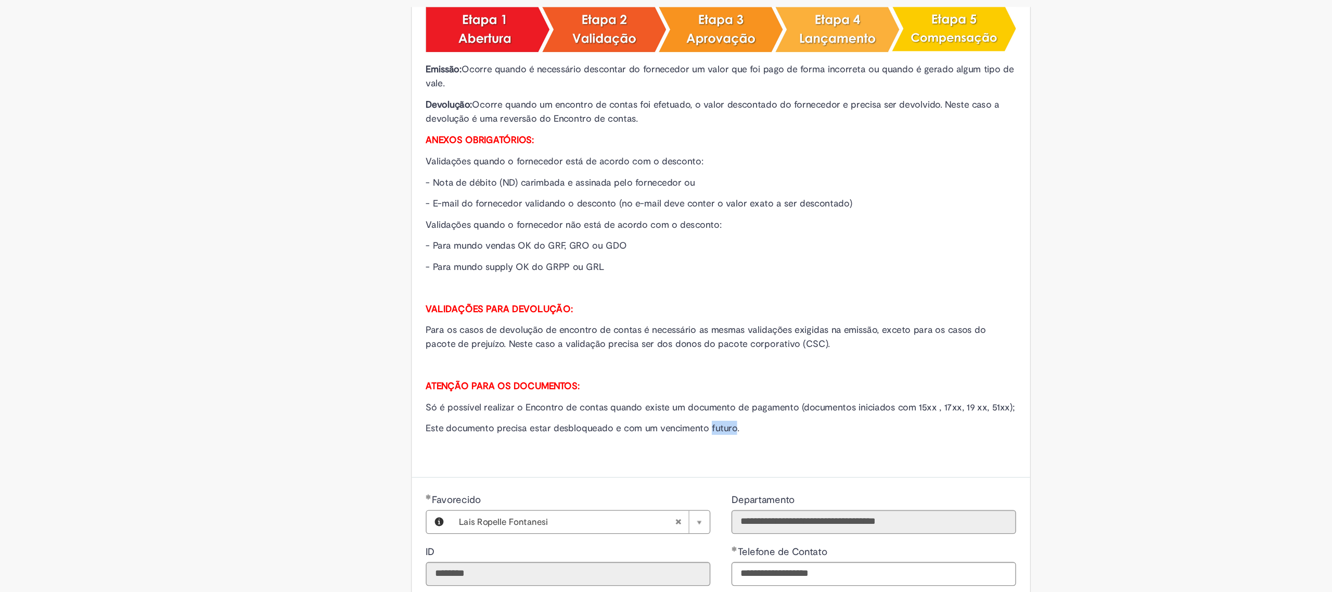
click at [627, 367] on span "Este documento precisa estar desbloqueado e com um vencimento futuro." at bounding box center [529, 363] width 232 height 9
click at [645, 367] on p "Este documento precisa estar desbloqueado e com um vencimento futuro." at bounding box center [631, 362] width 437 height 10
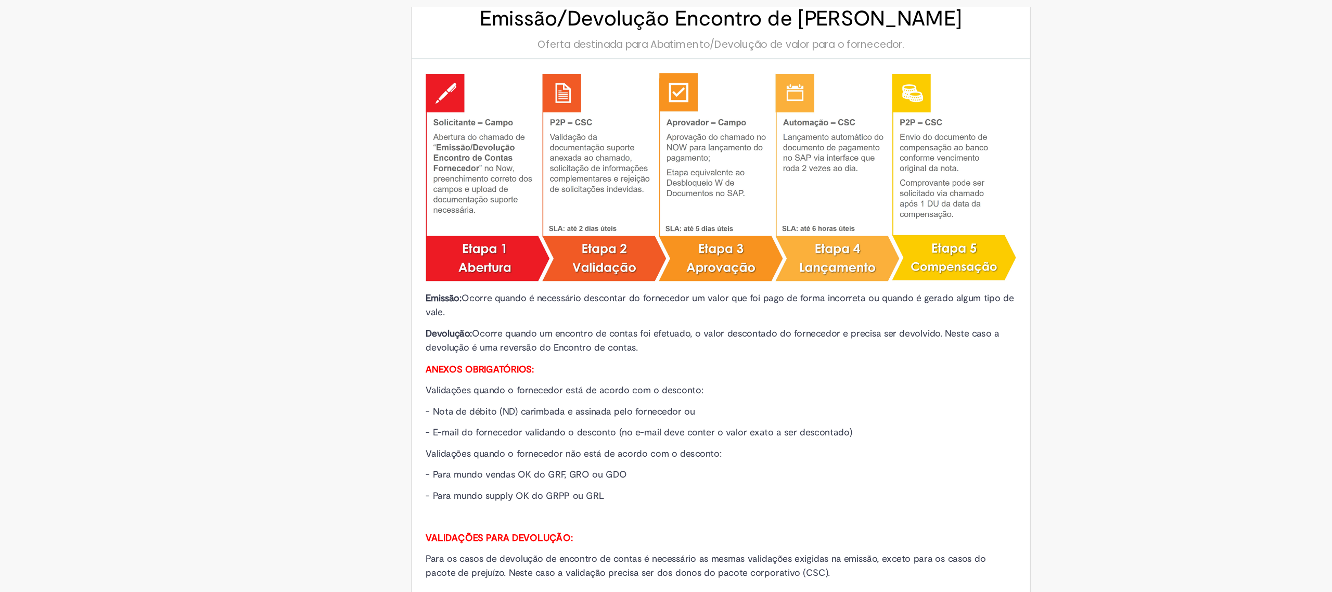
scroll to position [0, 0]
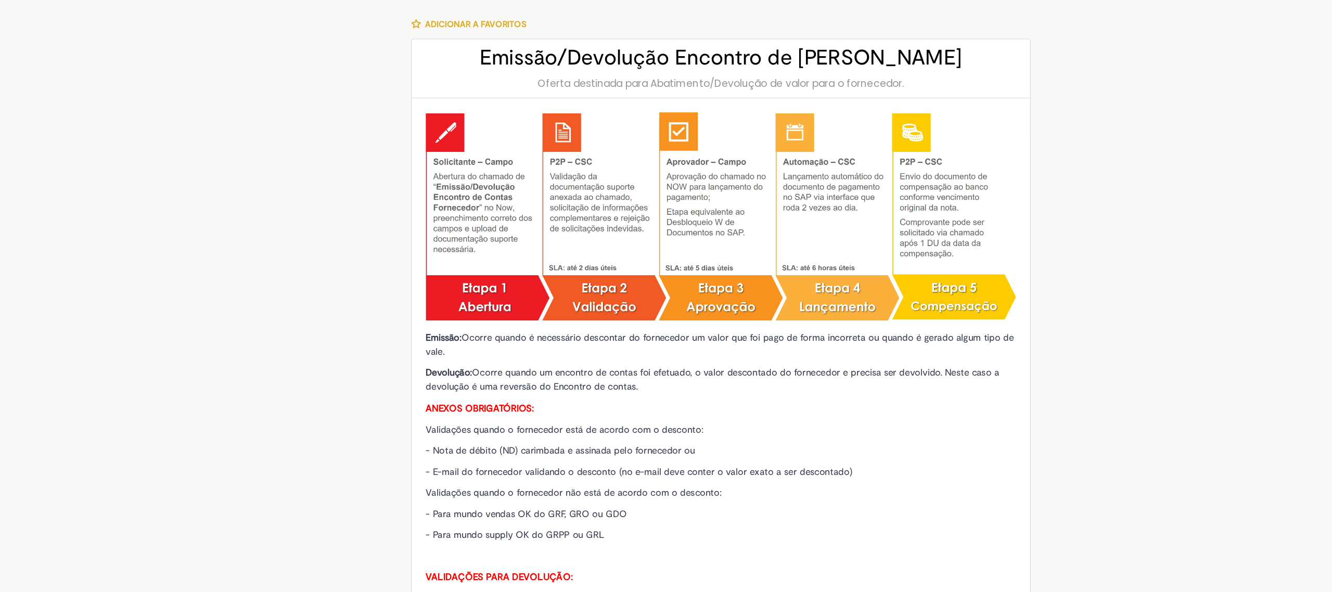
drag, startPoint x: 585, startPoint y: 88, endPoint x: 852, endPoint y: 89, distance: 267.0
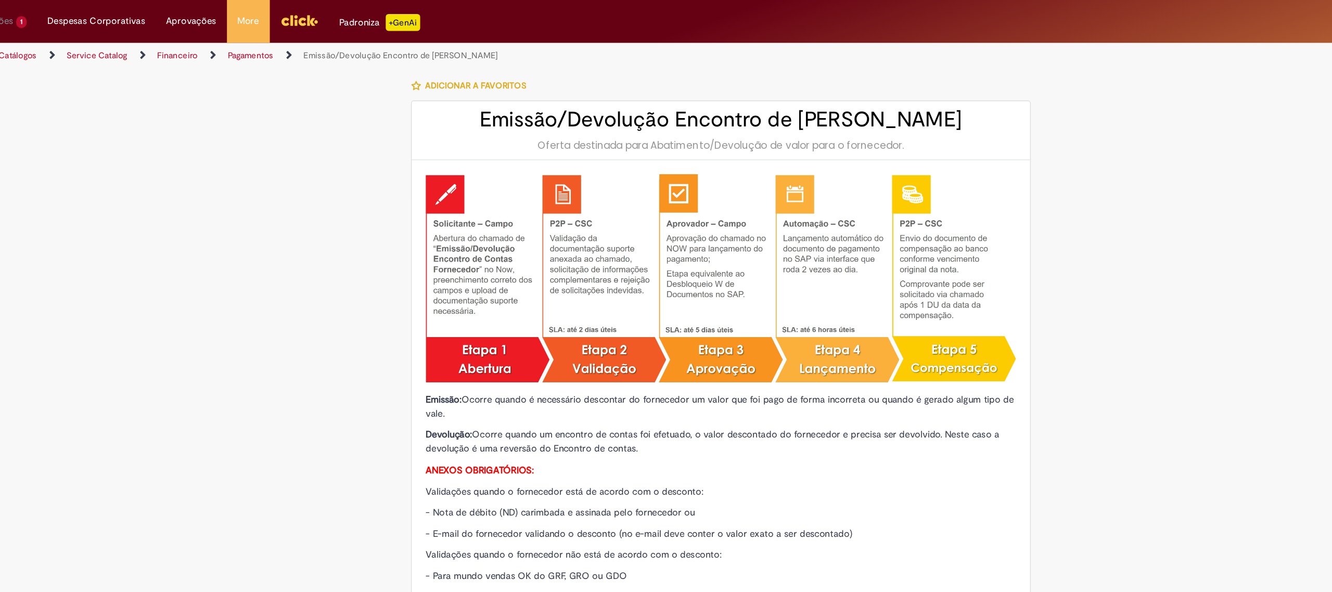
click at [413, 261] on img at bounding box center [631, 207] width 437 height 157
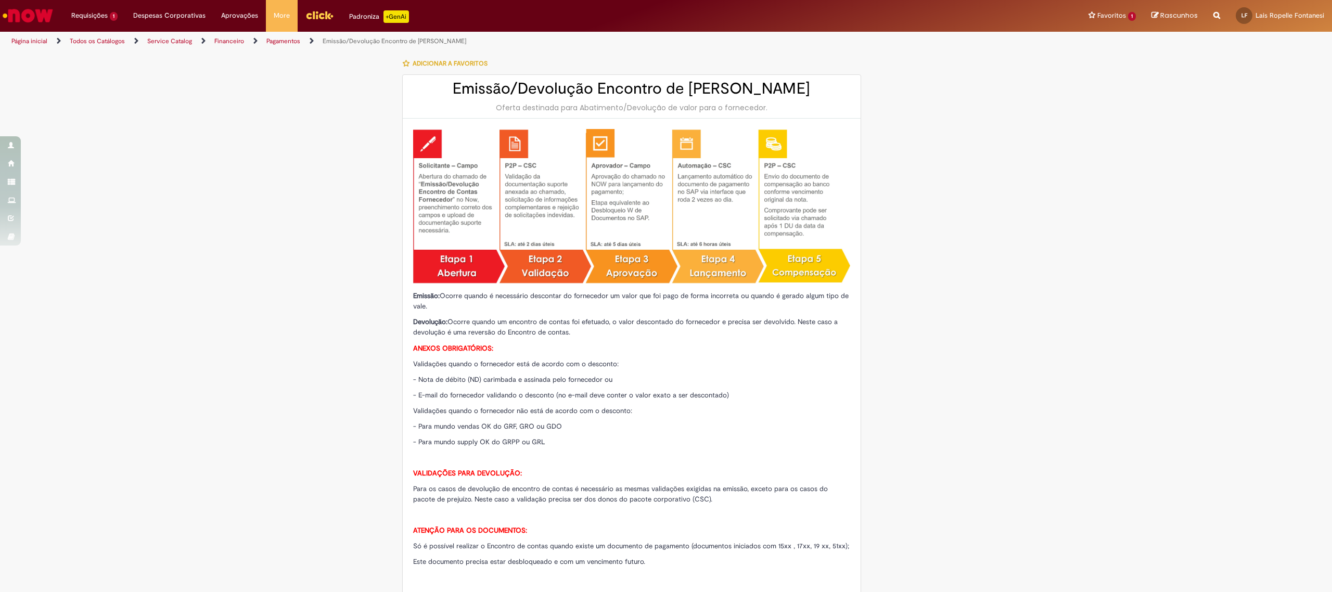
click at [1219, 16] on icon "Search from all sources" at bounding box center [1217, 9] width 7 height 19
click at [1186, 14] on input "text" at bounding box center [1196, 16] width 48 height 18
click at [1199, 12] on input "text" at bounding box center [1196, 16] width 48 height 18
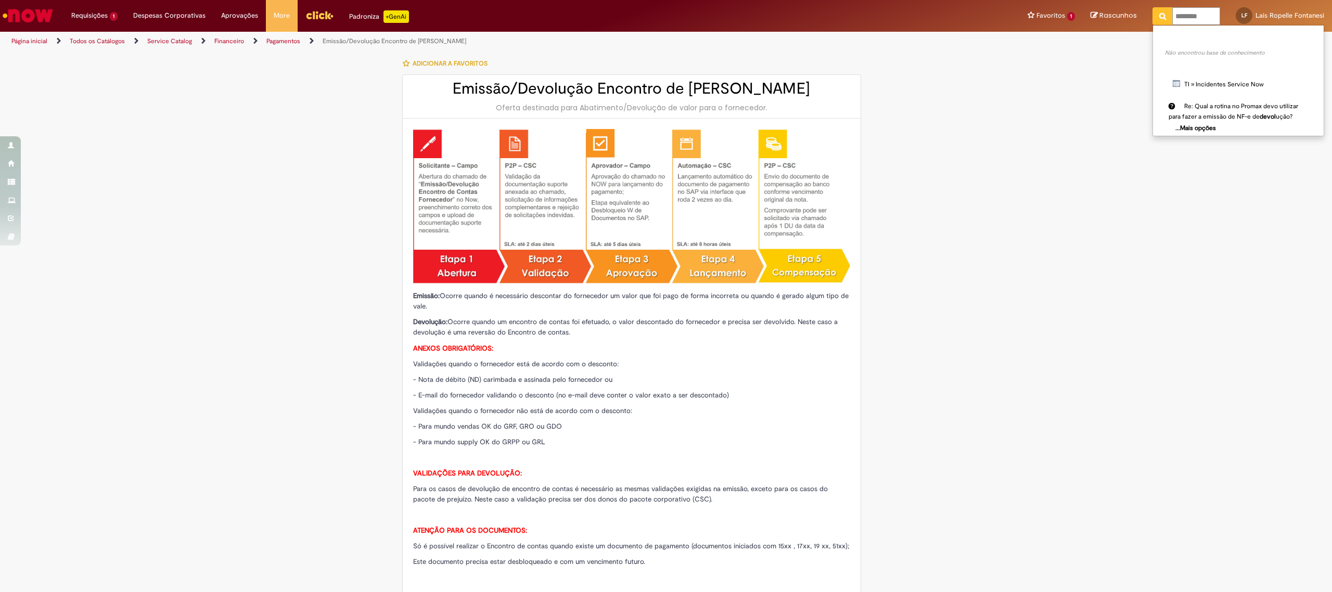
type input "*********"
click at [1166, 18] on icon "Pesquisar" at bounding box center [1162, 15] width 7 height 7
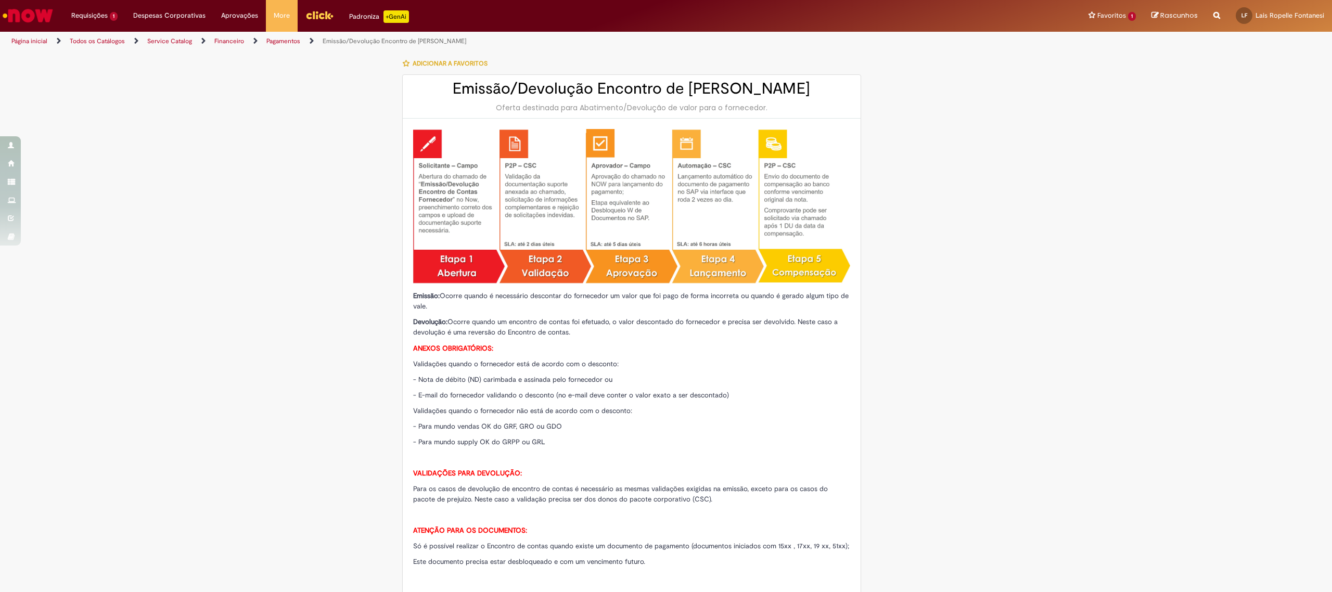
click at [1193, 16] on span "Rascunhos" at bounding box center [1178, 15] width 37 height 10
click at [1220, 14] on icon "Search from all sources" at bounding box center [1217, 9] width 7 height 19
click at [1189, 18] on input "text" at bounding box center [1196, 16] width 48 height 18
type input "*"
type input "**********"
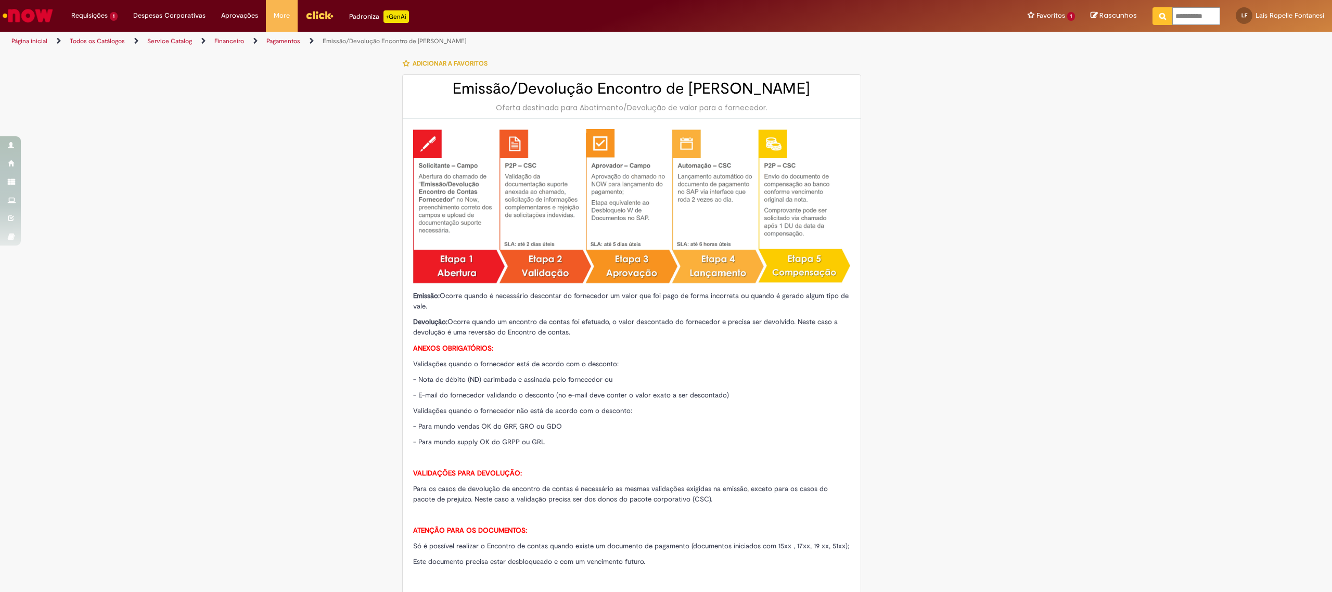
click button "Pesquisar" at bounding box center [1163, 16] width 20 height 18
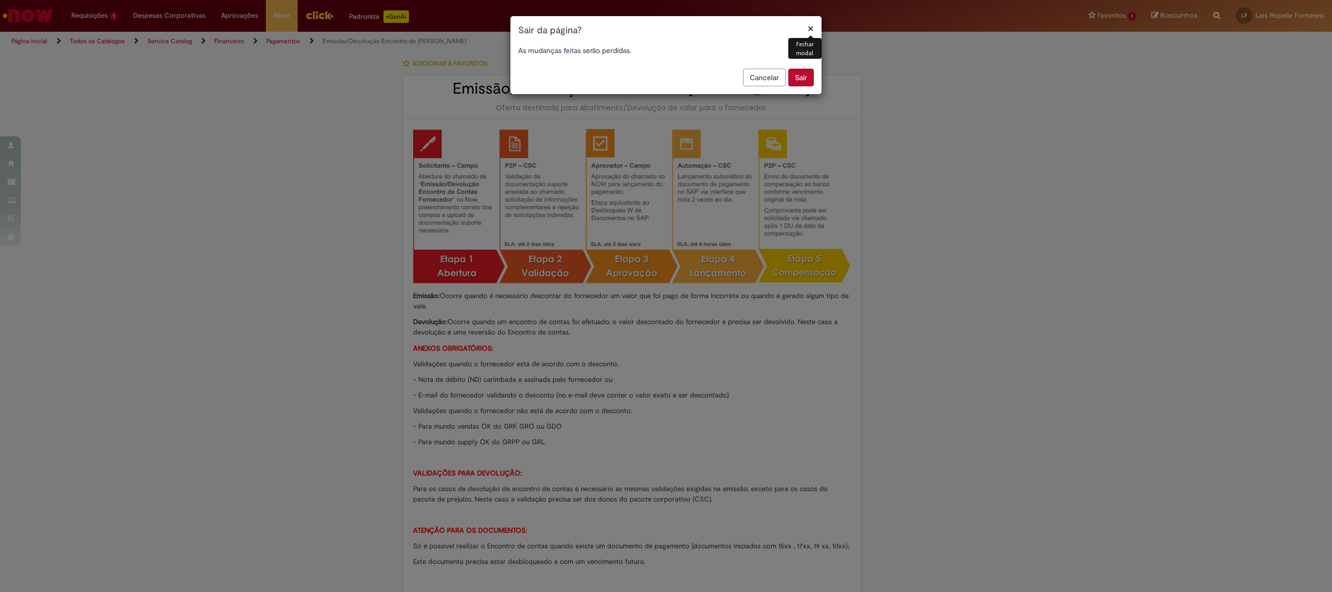
click at [798, 75] on button "Sair" at bounding box center [800, 78] width 25 height 18
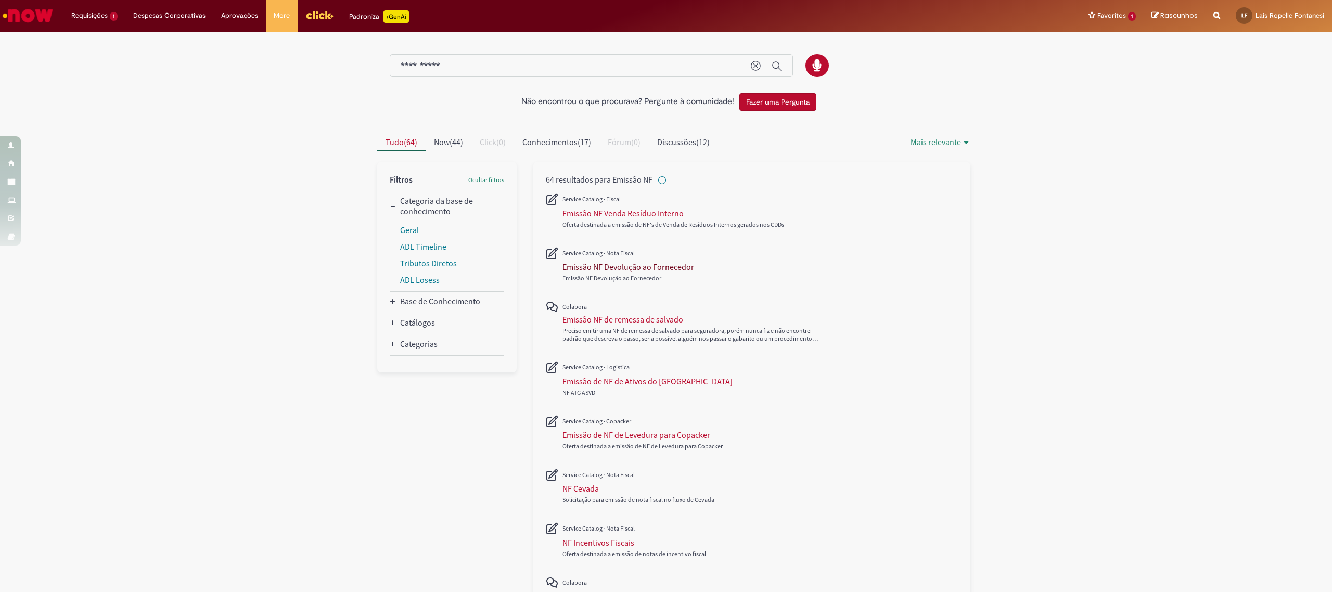
click at [662, 264] on div "Emissão NF Devolução ao Fornecedor" at bounding box center [629, 267] width 132 height 10
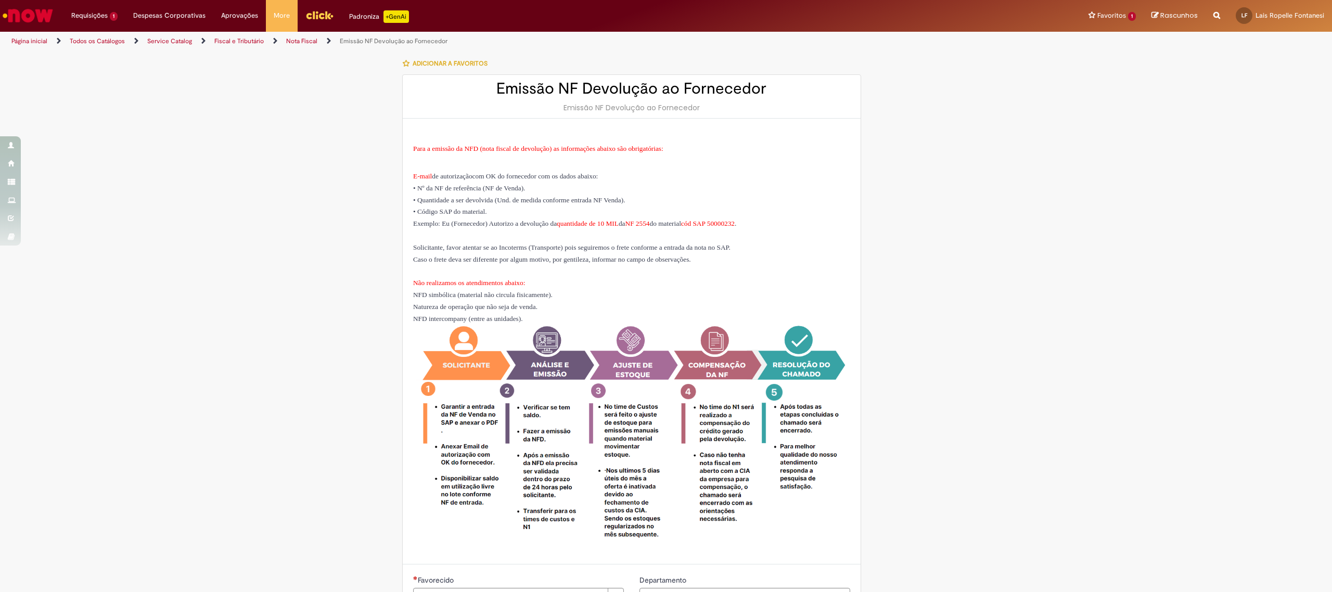
type input "********"
type input "**********"
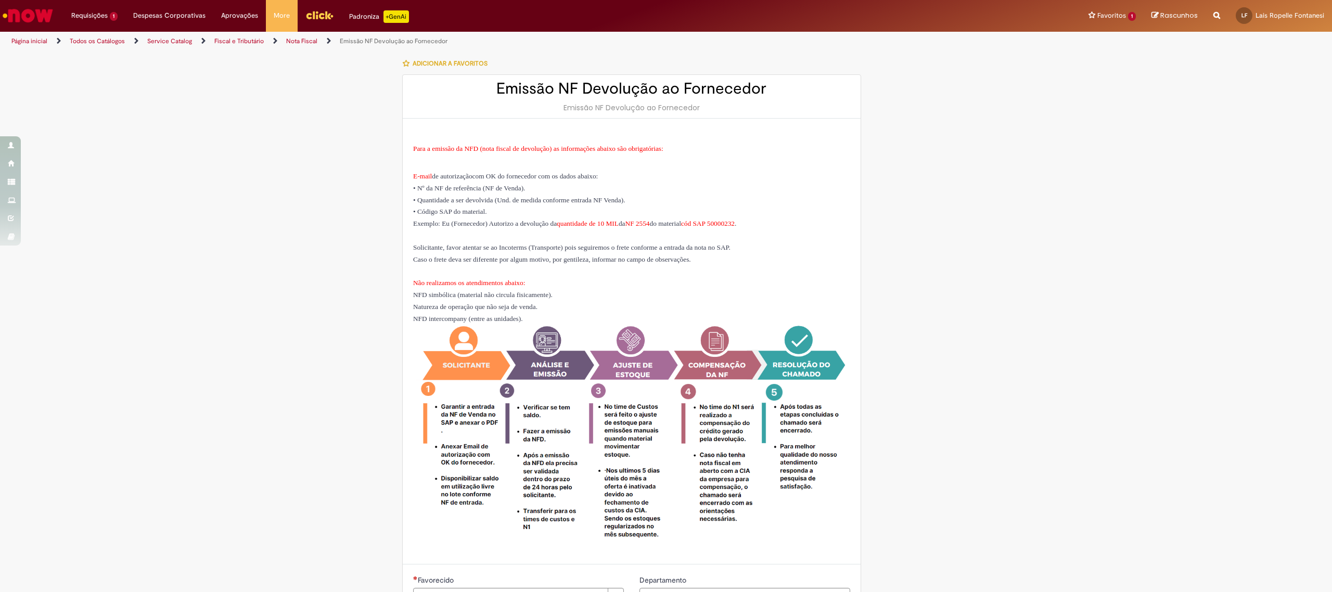
type input "****"
type input "**********"
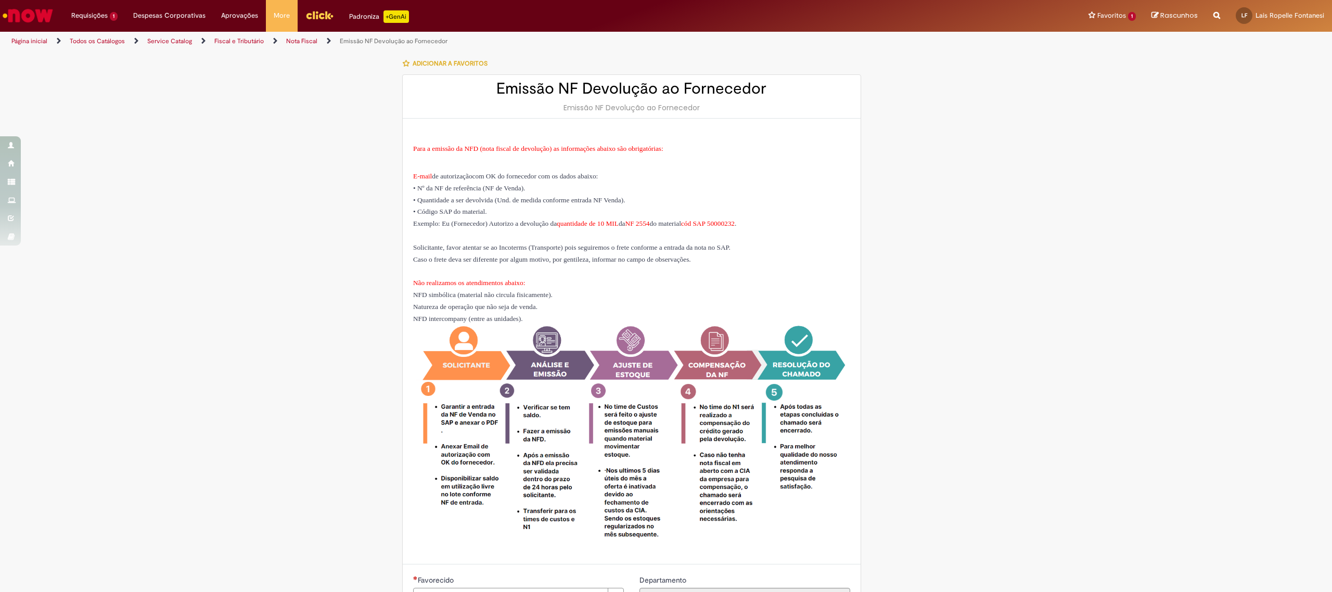
type input "**********"
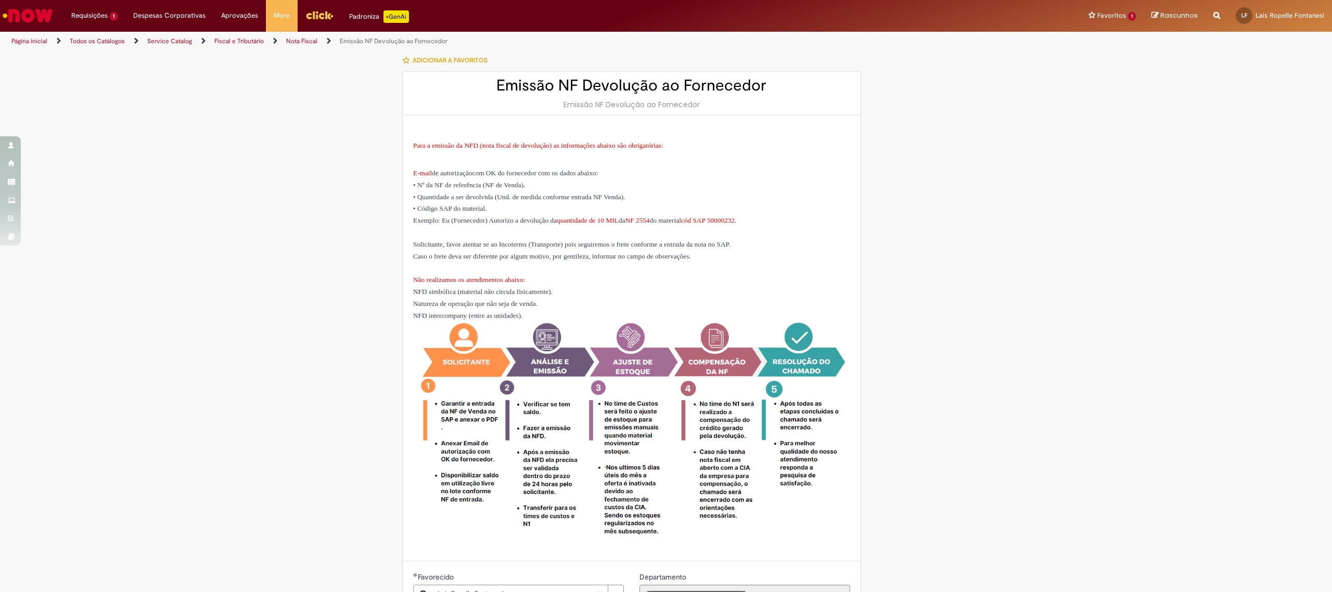
scroll to position [4, 0]
drag, startPoint x: 492, startPoint y: 147, endPoint x: 586, endPoint y: 142, distance: 94.4
click at [586, 142] on span "Para a emissão da NFD (nota fiscal de devolução) as informações abaixo são obri…" at bounding box center [538, 145] width 250 height 8
click at [587, 216] on span "quantidade de 10 MIL" at bounding box center [588, 219] width 62 height 8
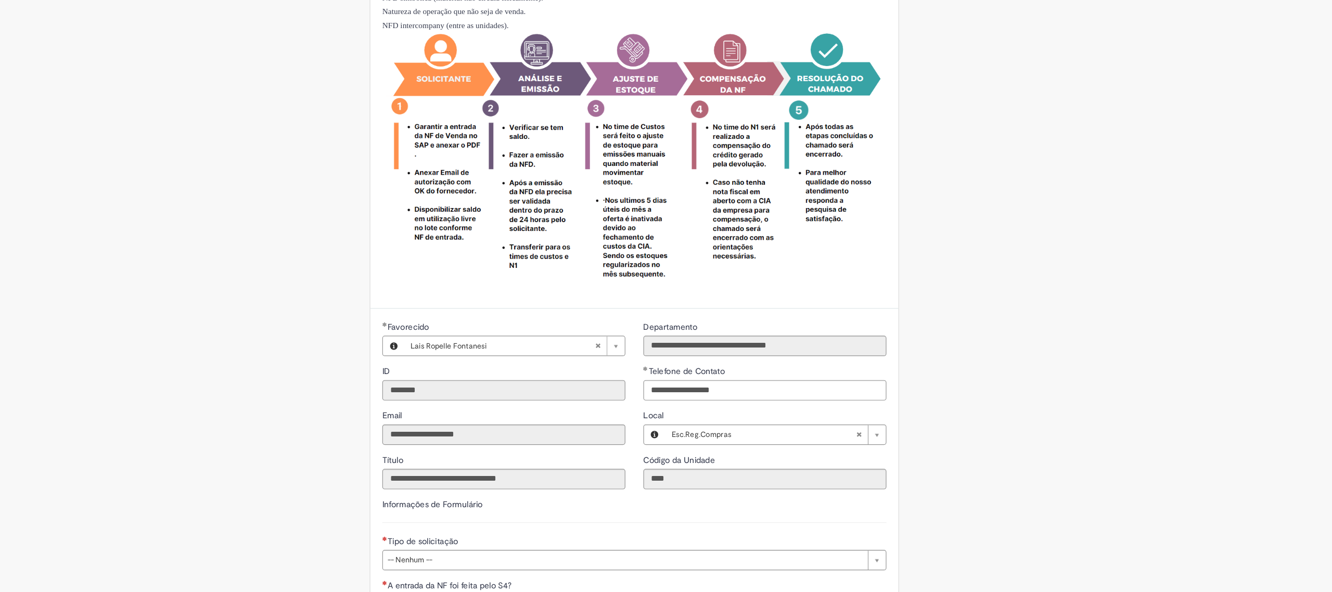
scroll to position [0, 0]
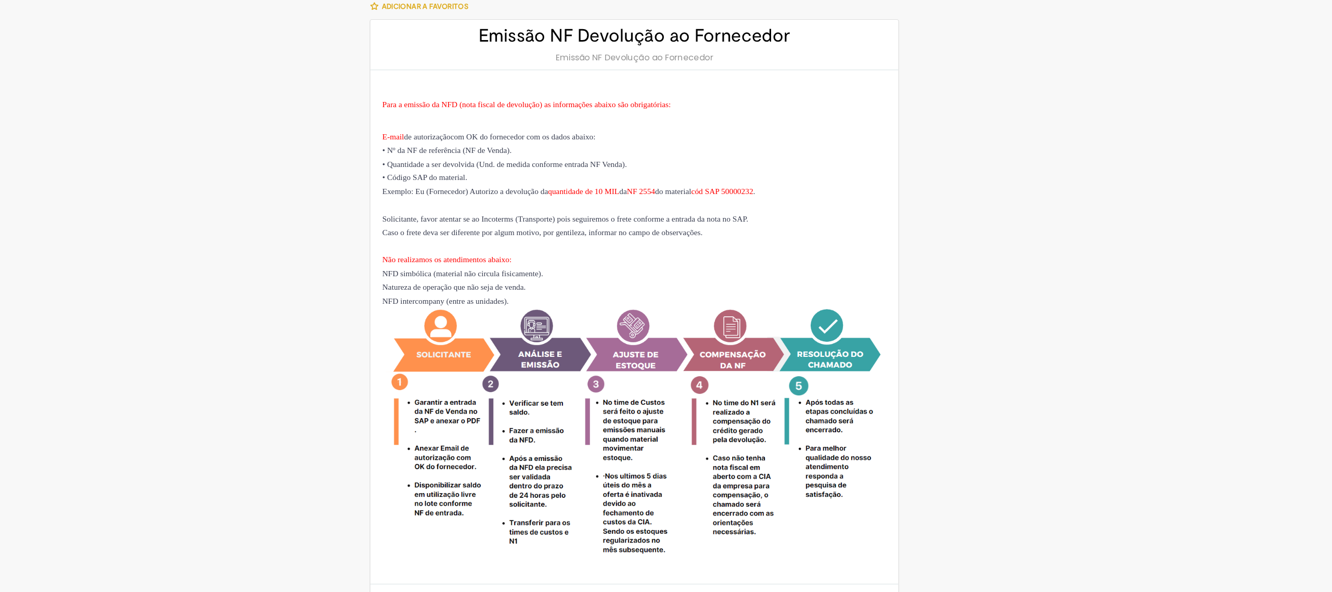
click at [629, 91] on h2 "Emissão NF Devolução ao Fornecedor" at bounding box center [631, 88] width 437 height 17
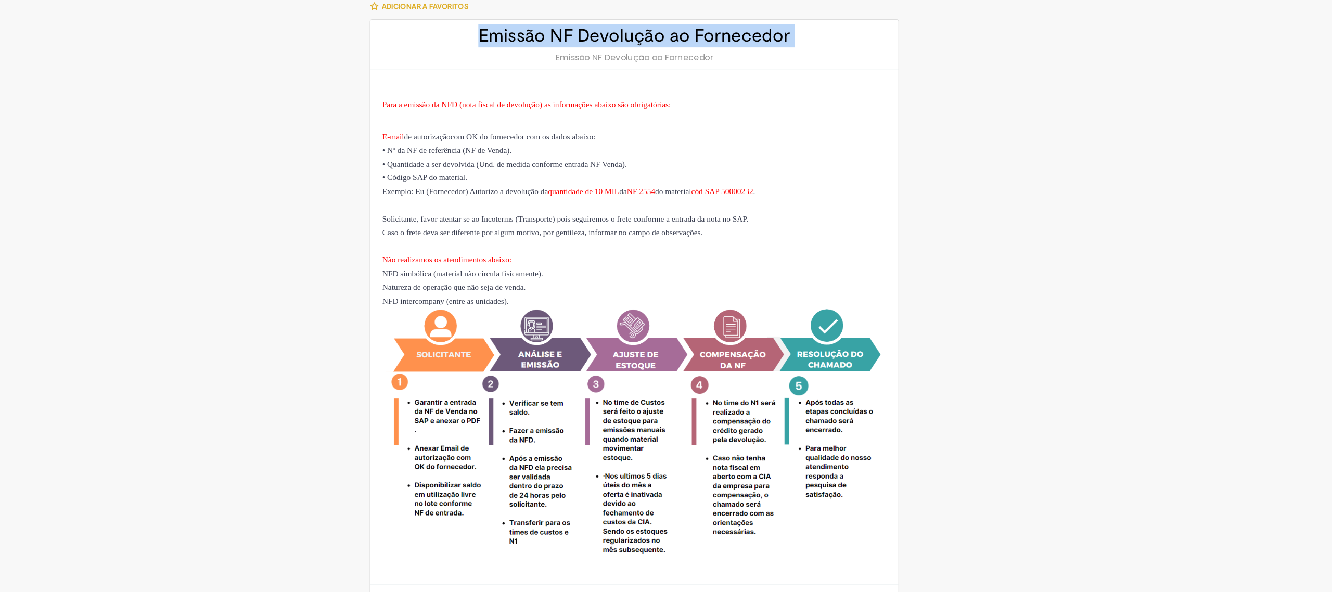
click at [629, 91] on h2 "Emissão NF Devolução ao Fornecedor" at bounding box center [631, 88] width 437 height 17
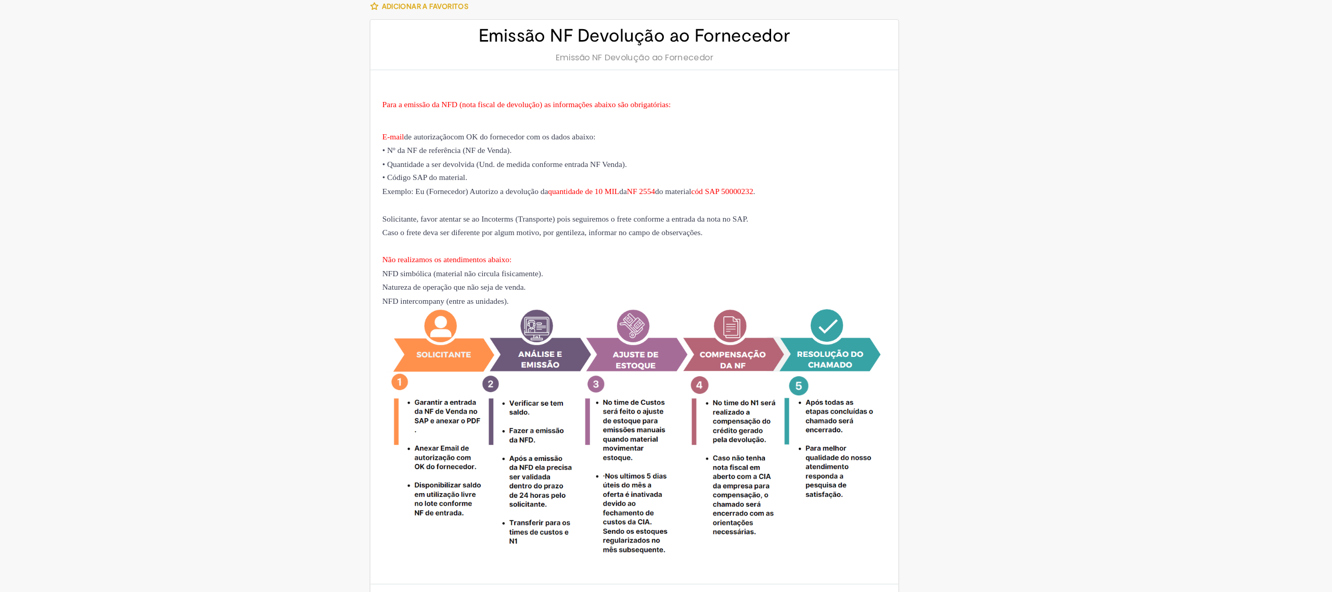
click at [755, 186] on p "• Nº da NF de referência (NF de Venda) ." at bounding box center [631, 188] width 437 height 12
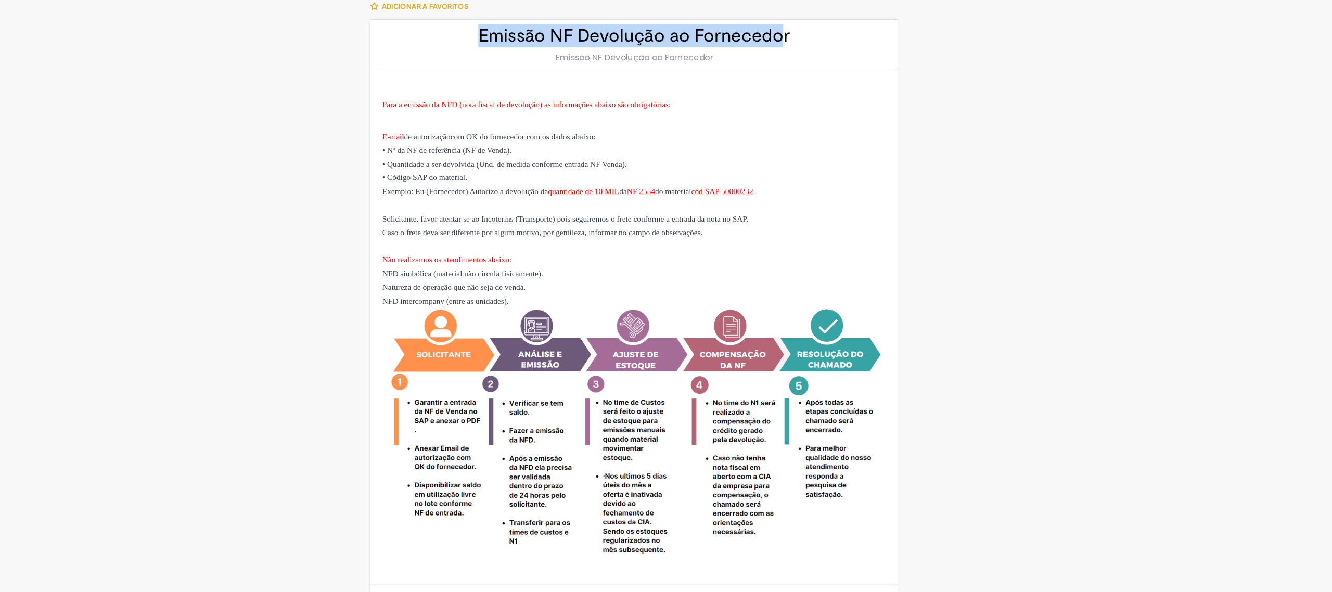
drag, startPoint x: 753, startPoint y: 91, endPoint x: 491, endPoint y: 82, distance: 261.9
click at [491, 82] on h2 "Emissão NF Devolução ao Fornecedor" at bounding box center [631, 88] width 437 height 17
copy h2 "Emissão NF Devolução ao Fornecedo"
